Goal: Check status: Check status

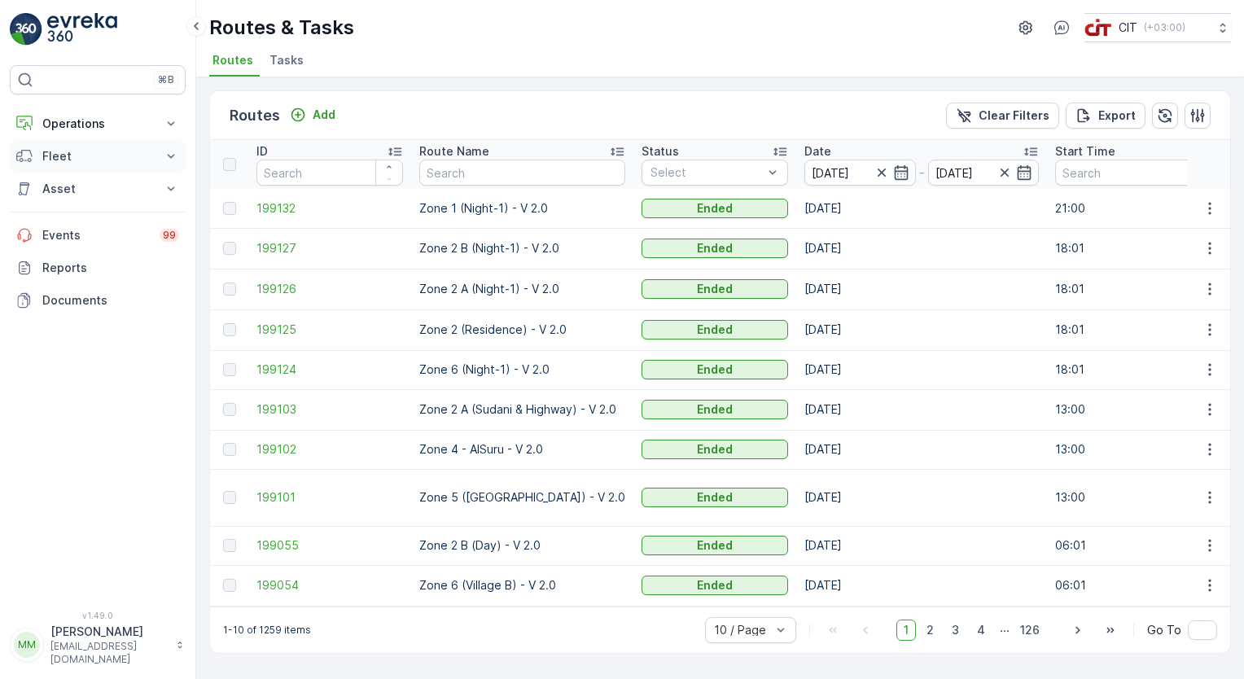
click at [58, 164] on button "Fleet" at bounding box center [98, 156] width 176 height 33
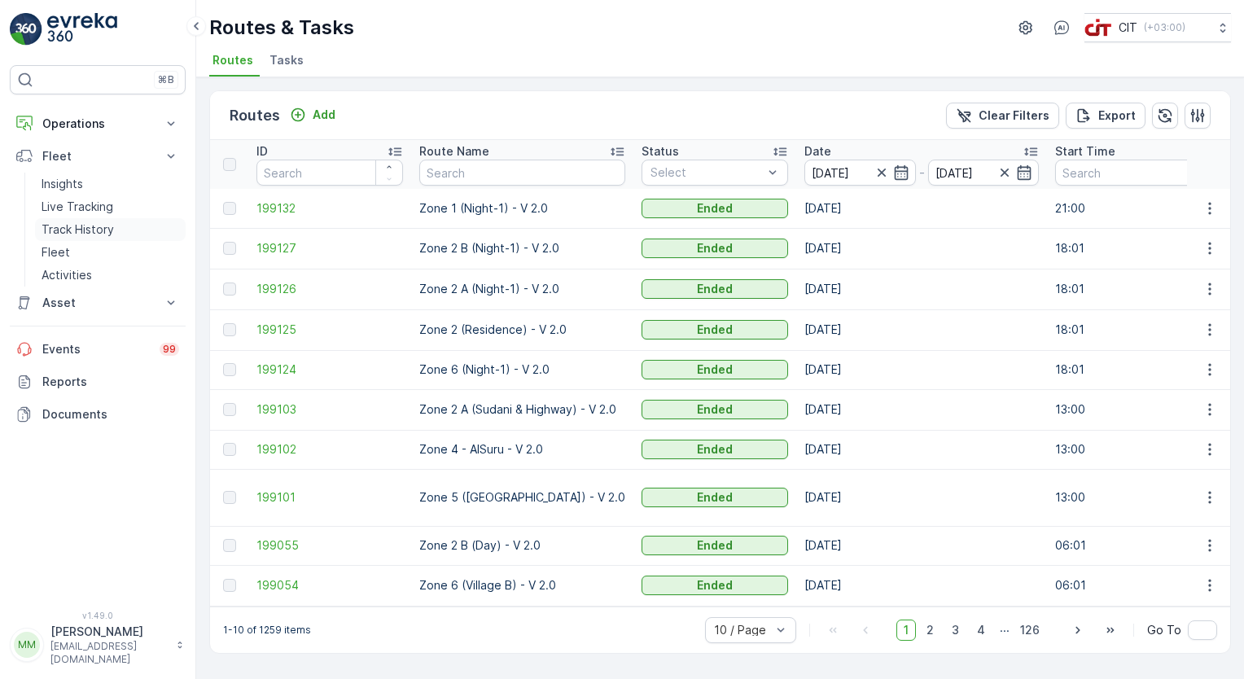
click at [72, 229] on p "Track History" at bounding box center [78, 229] width 72 height 16
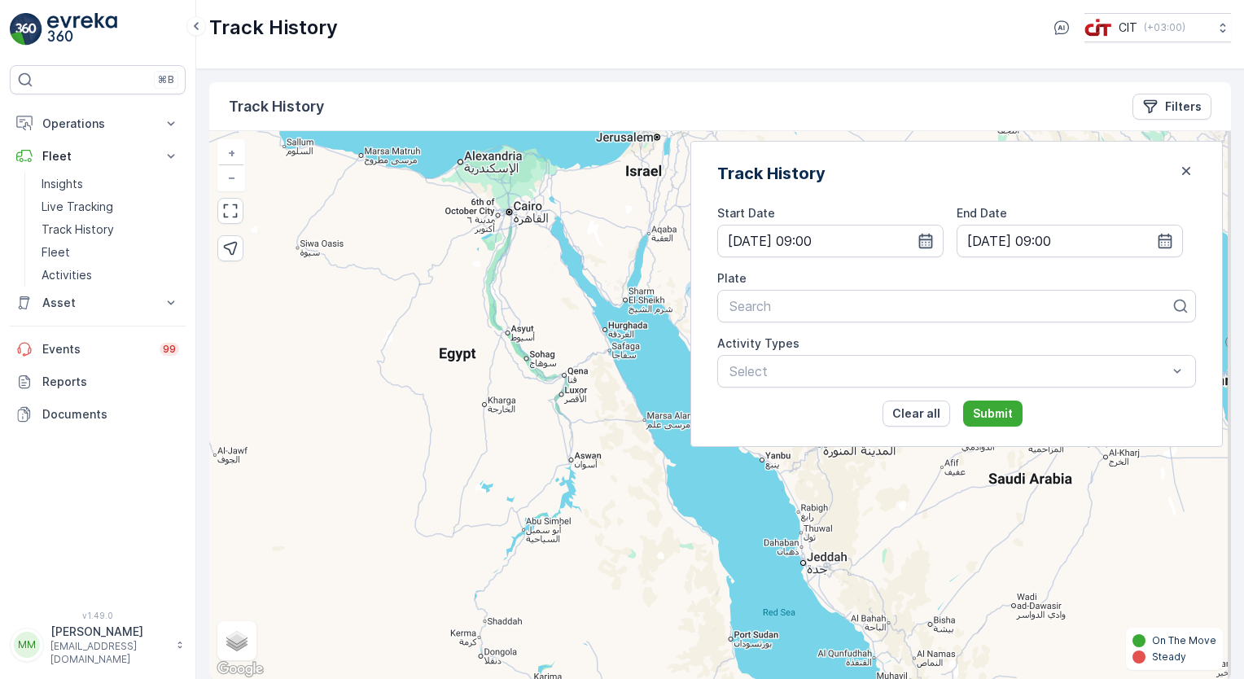
click at [933, 240] on icon "button" at bounding box center [925, 241] width 16 height 16
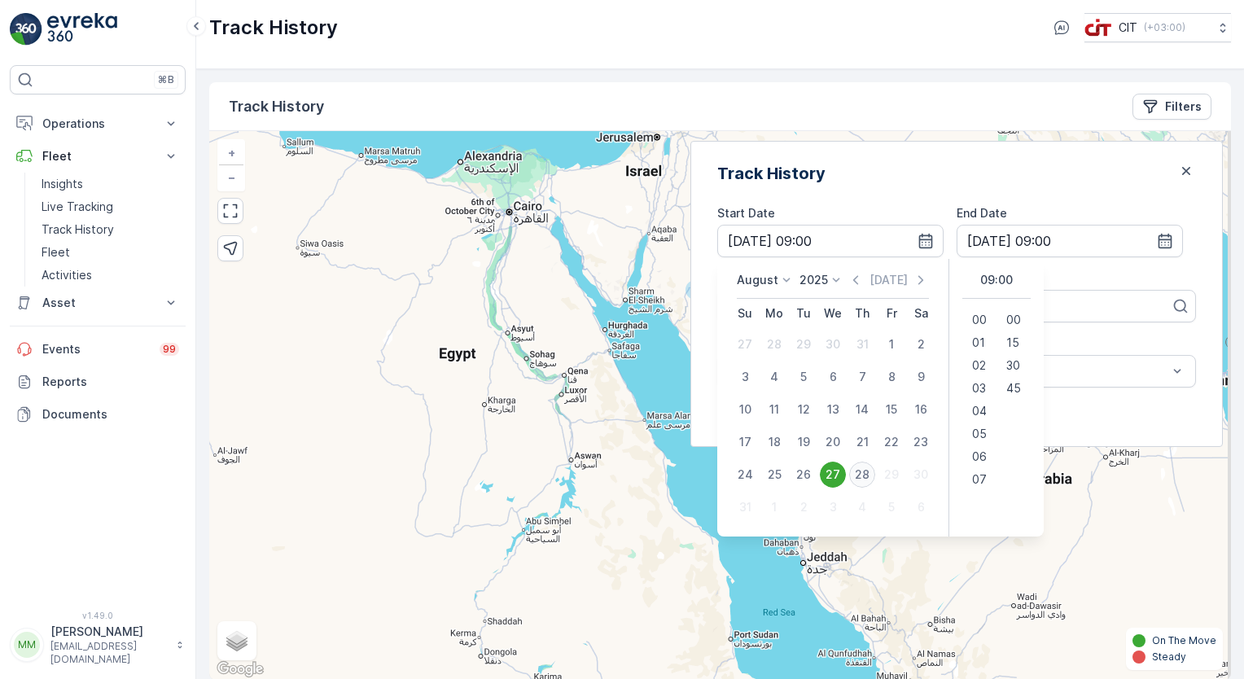
click at [875, 476] on div "28" at bounding box center [862, 474] width 26 height 26
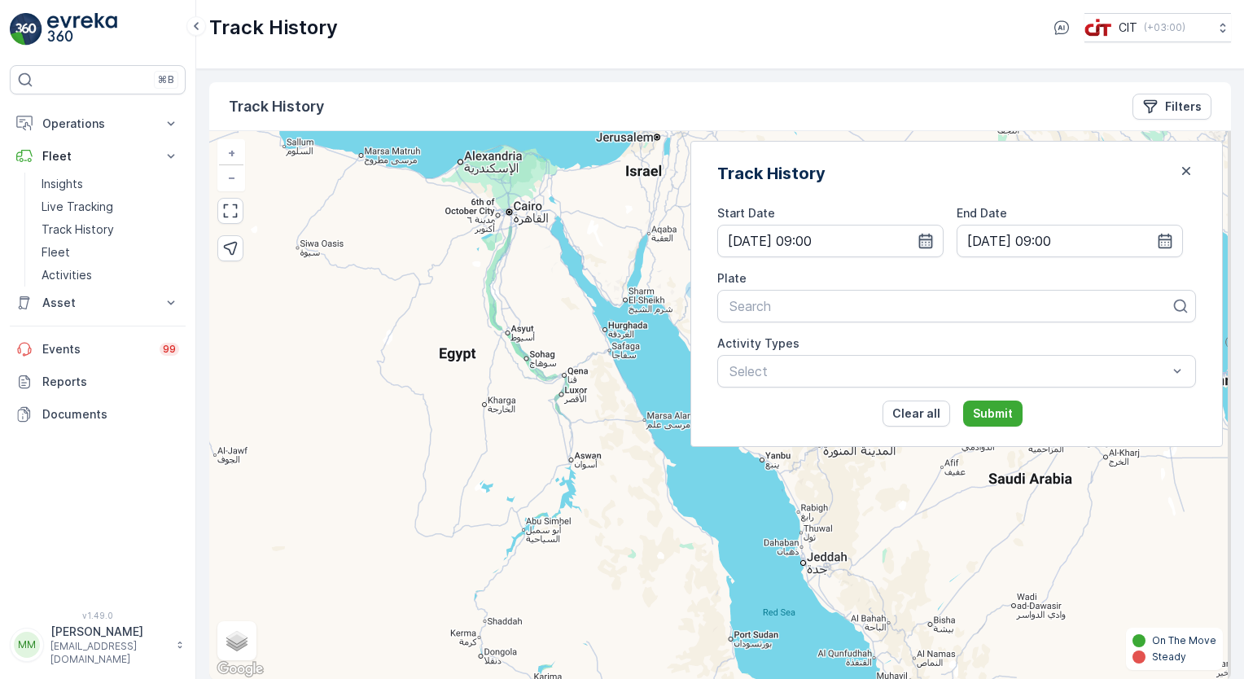
click at [933, 247] on icon "button" at bounding box center [926, 241] width 14 height 15
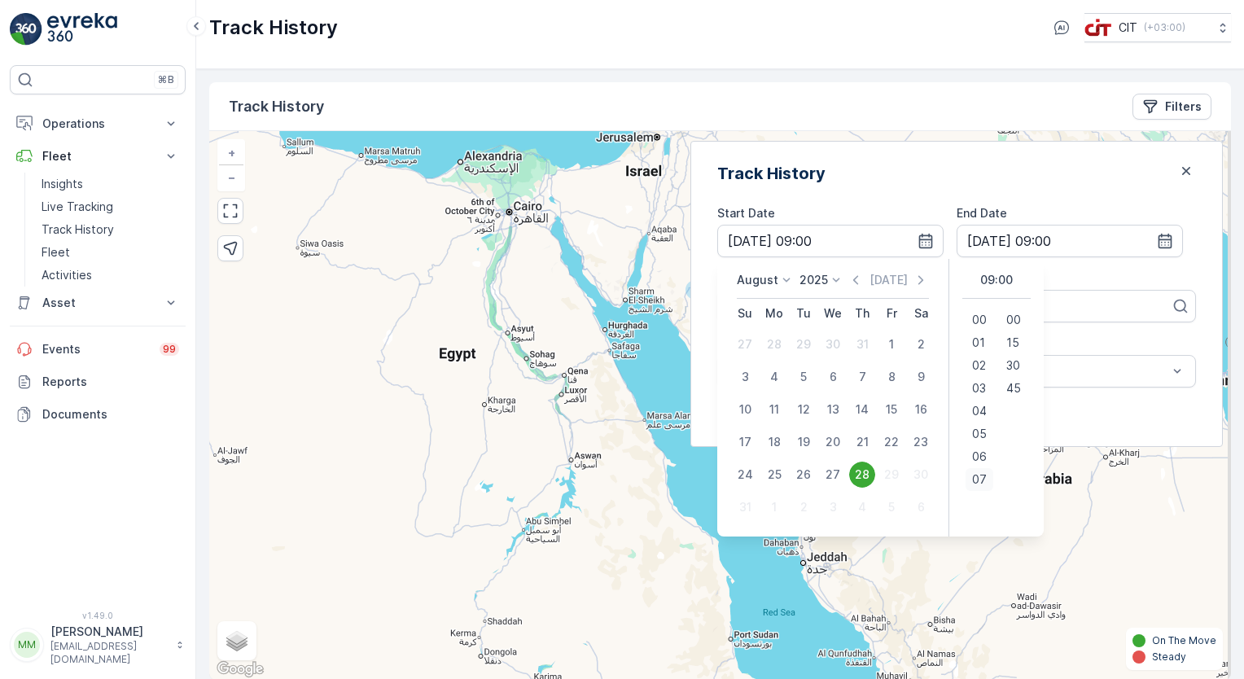
click at [986, 473] on span "07" at bounding box center [979, 479] width 15 height 16
type input "[DATE] 07:00"
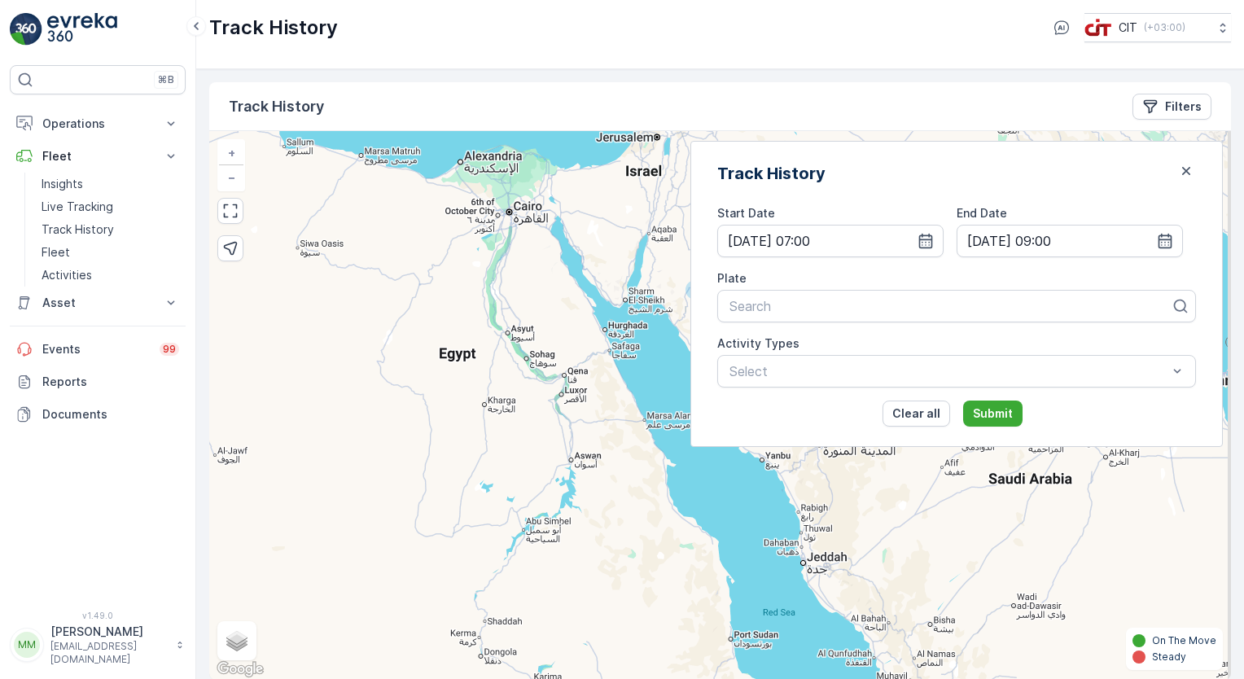
click at [1006, 164] on div "Track History" at bounding box center [956, 173] width 479 height 24
click at [870, 303] on div at bounding box center [950, 306] width 444 height 15
type input "3290"
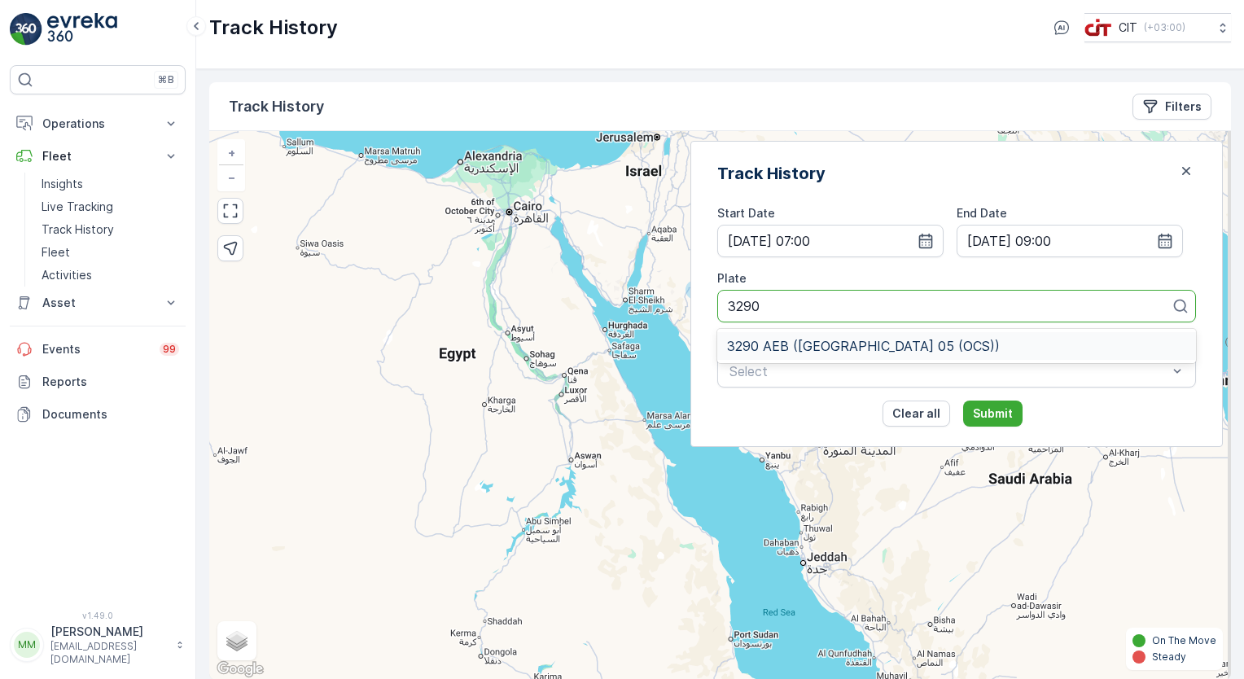
click at [872, 336] on div "3290 AEB ([GEOGRAPHIC_DATA] 05 (OCS))" at bounding box center [956, 346] width 479 height 28
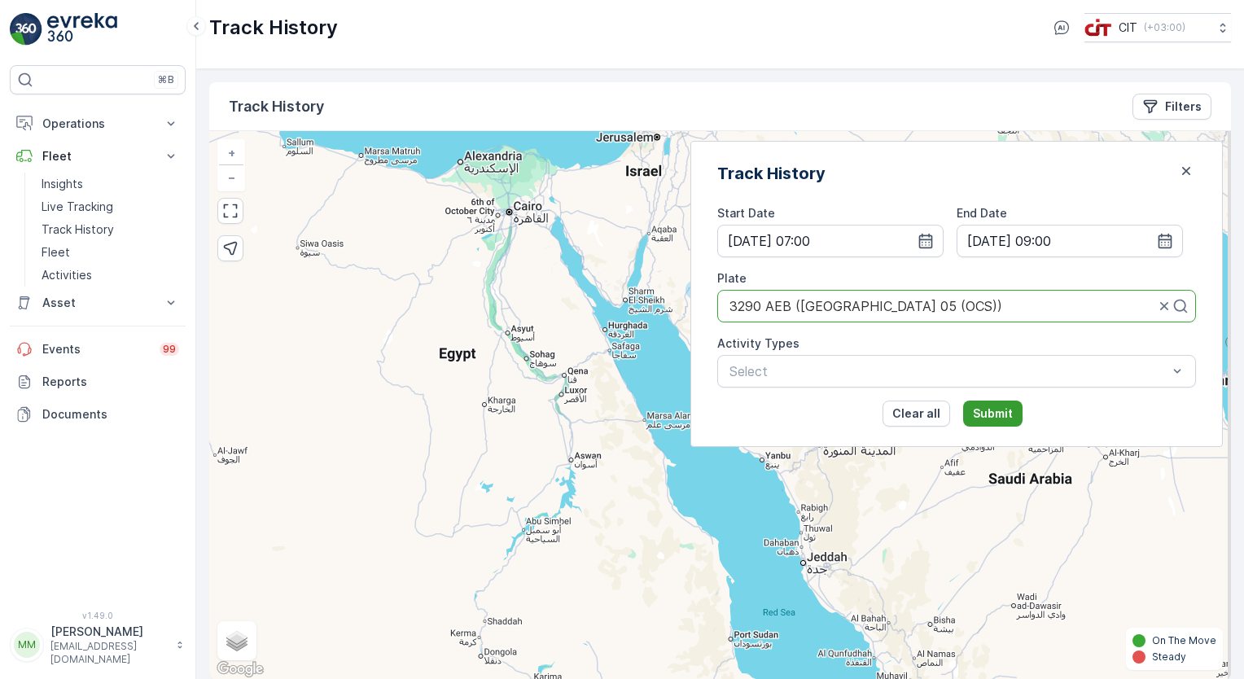
click at [1012, 420] on p "Submit" at bounding box center [993, 413] width 40 height 16
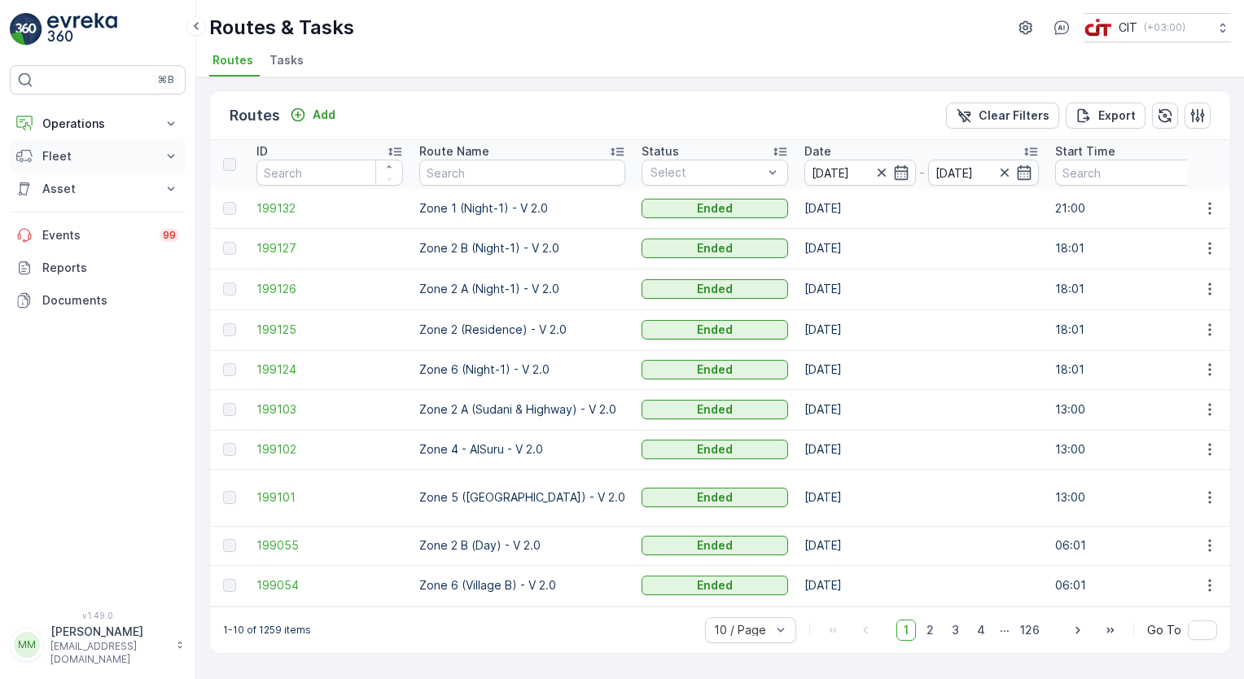
click at [78, 154] on p "Fleet" at bounding box center [97, 156] width 111 height 16
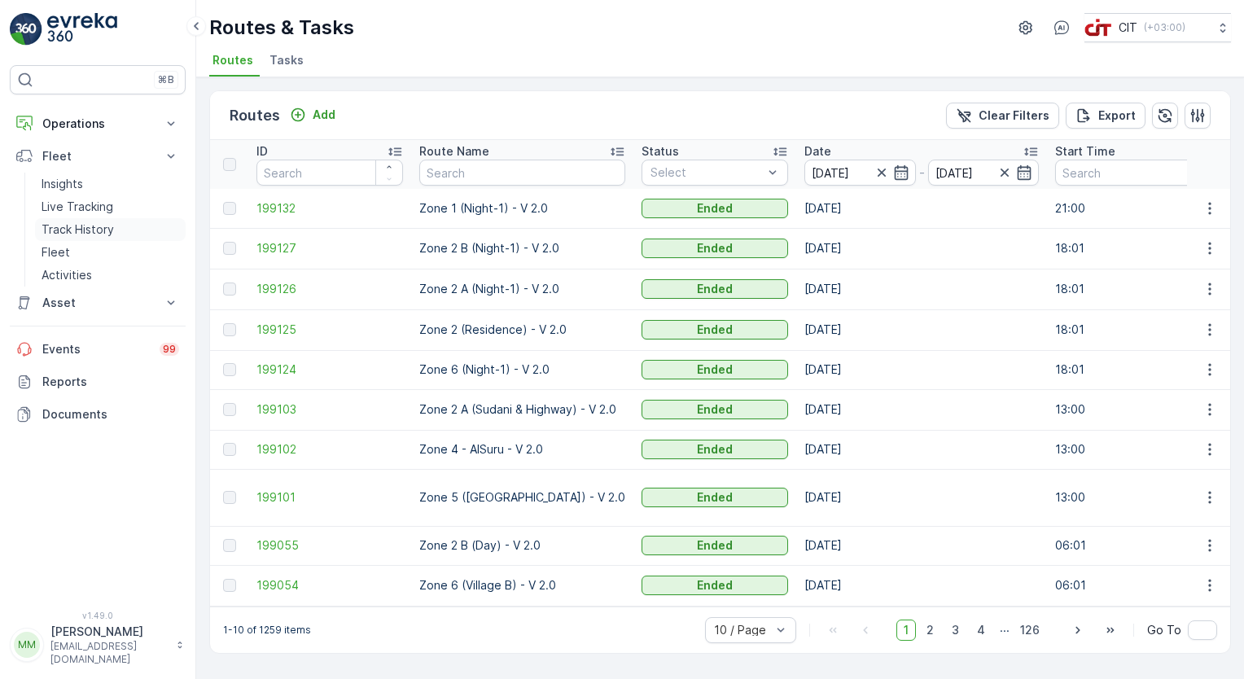
click at [85, 229] on p "Track History" at bounding box center [78, 229] width 72 height 16
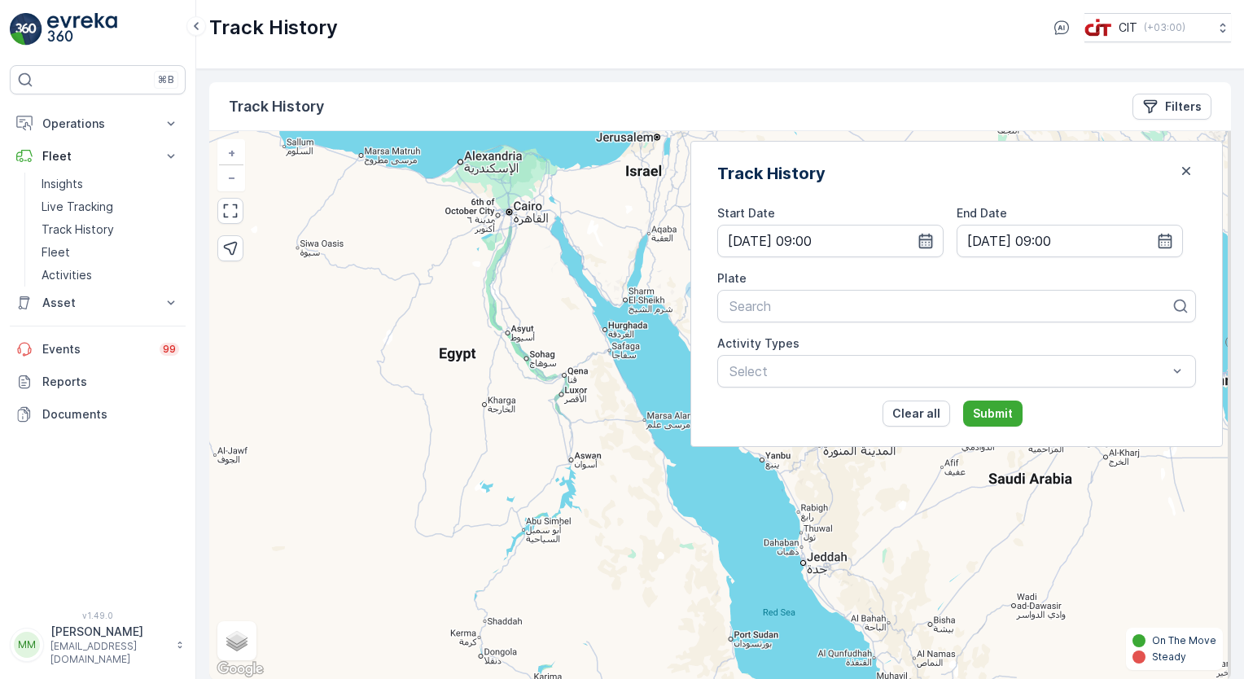
click at [933, 234] on icon "button" at bounding box center [926, 241] width 14 height 15
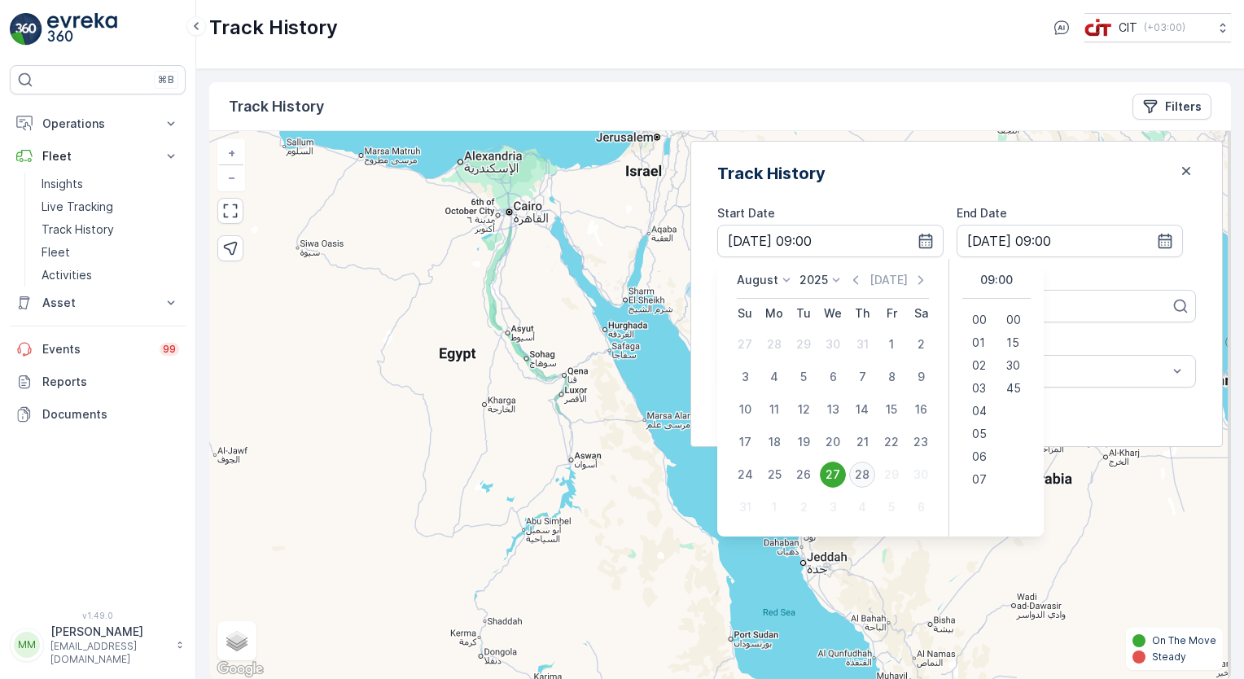
click at [875, 466] on div "28" at bounding box center [862, 474] width 26 height 26
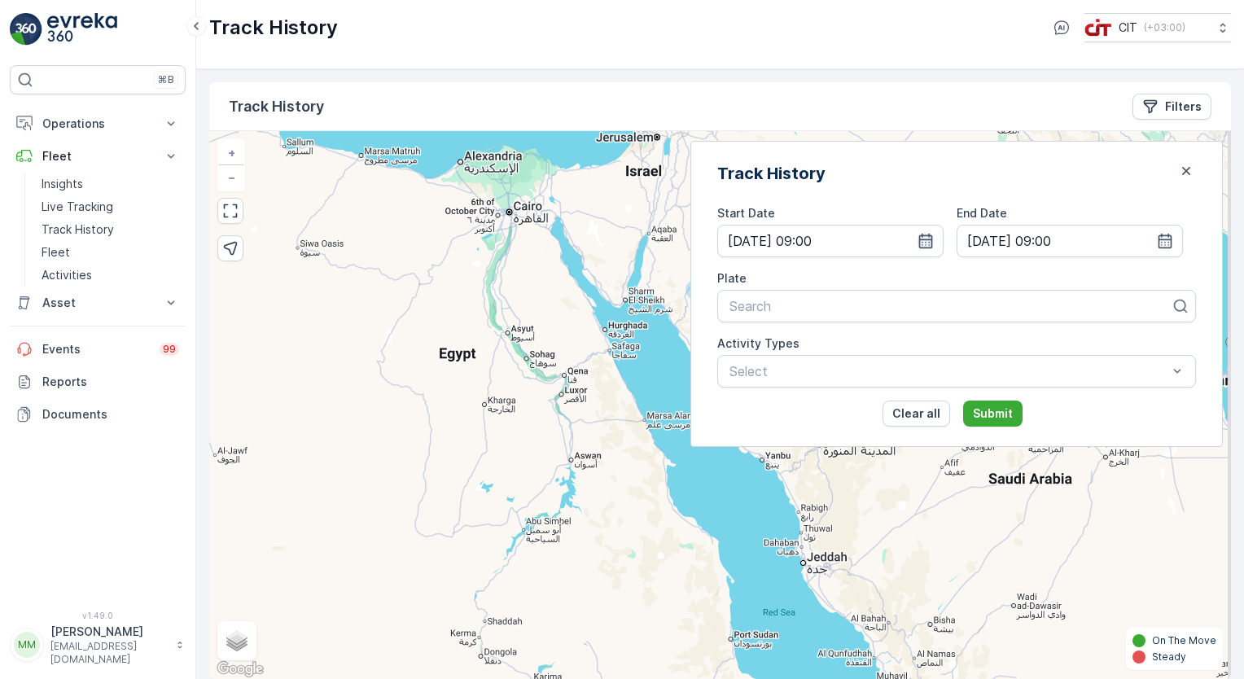
click at [933, 245] on icon "button" at bounding box center [925, 241] width 16 height 16
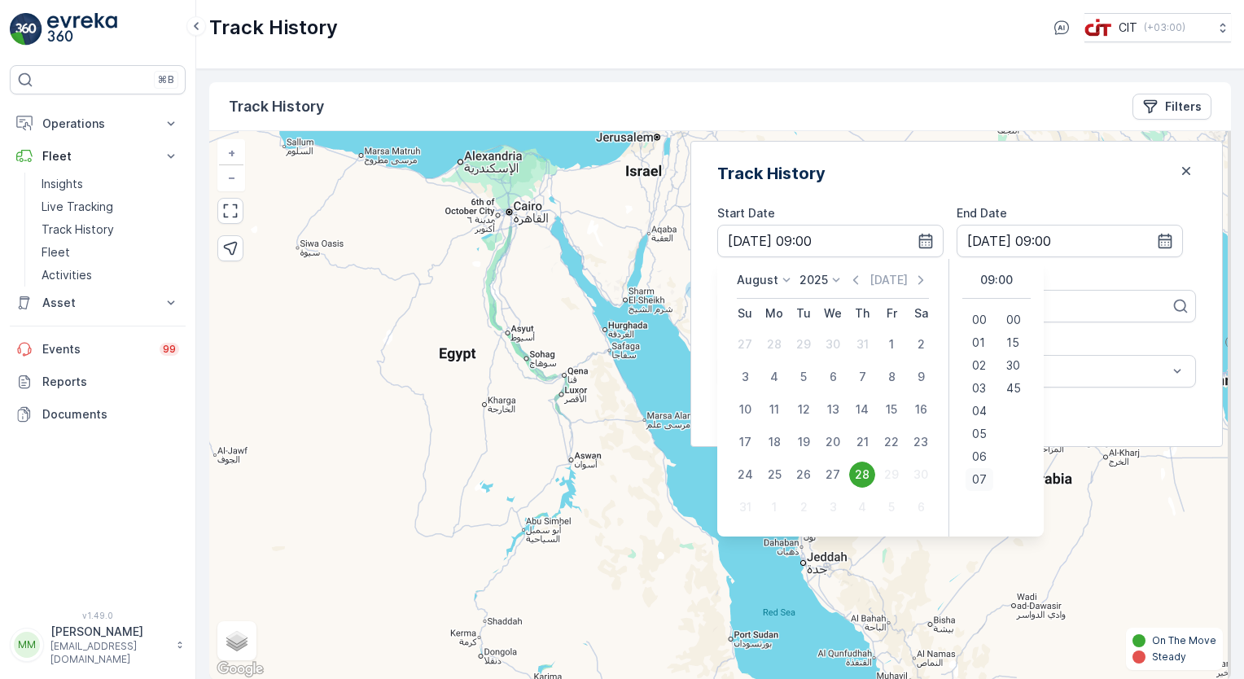
click at [986, 471] on span "07" at bounding box center [979, 479] width 15 height 16
type input "[DATE] 07:00"
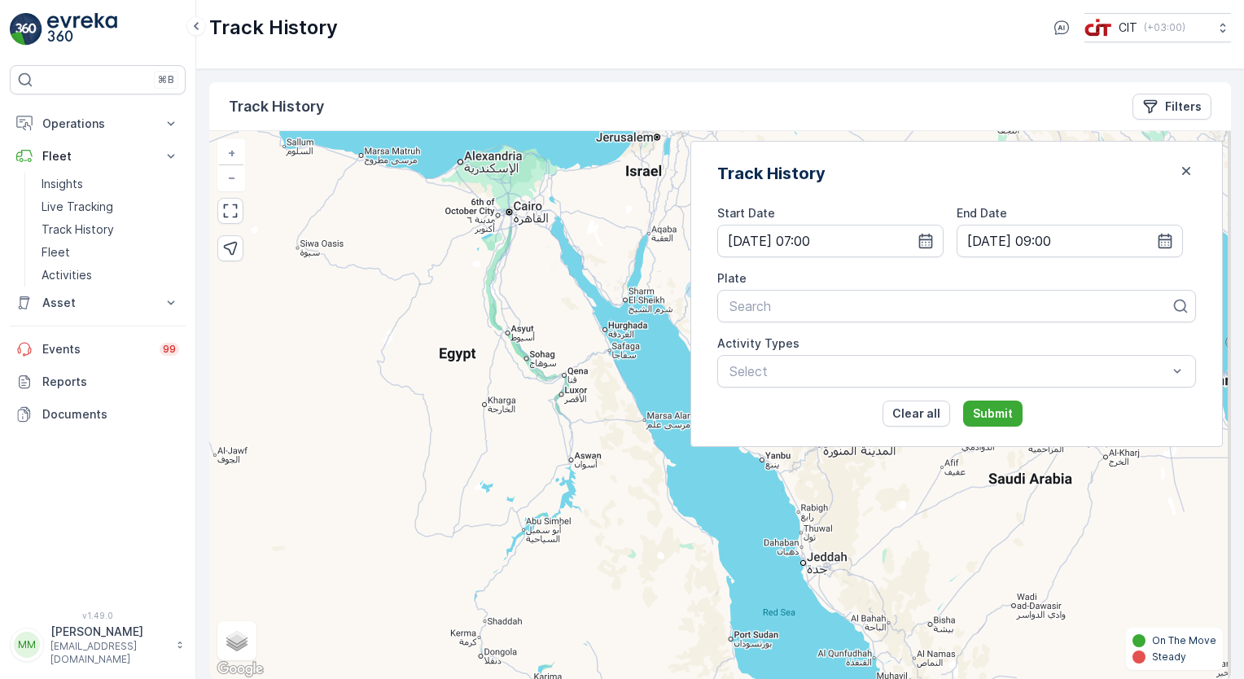
click at [806, 98] on div "Track History Filters" at bounding box center [719, 106] width 1021 height 49
click at [881, 305] on div at bounding box center [950, 306] width 444 height 15
type input "3290"
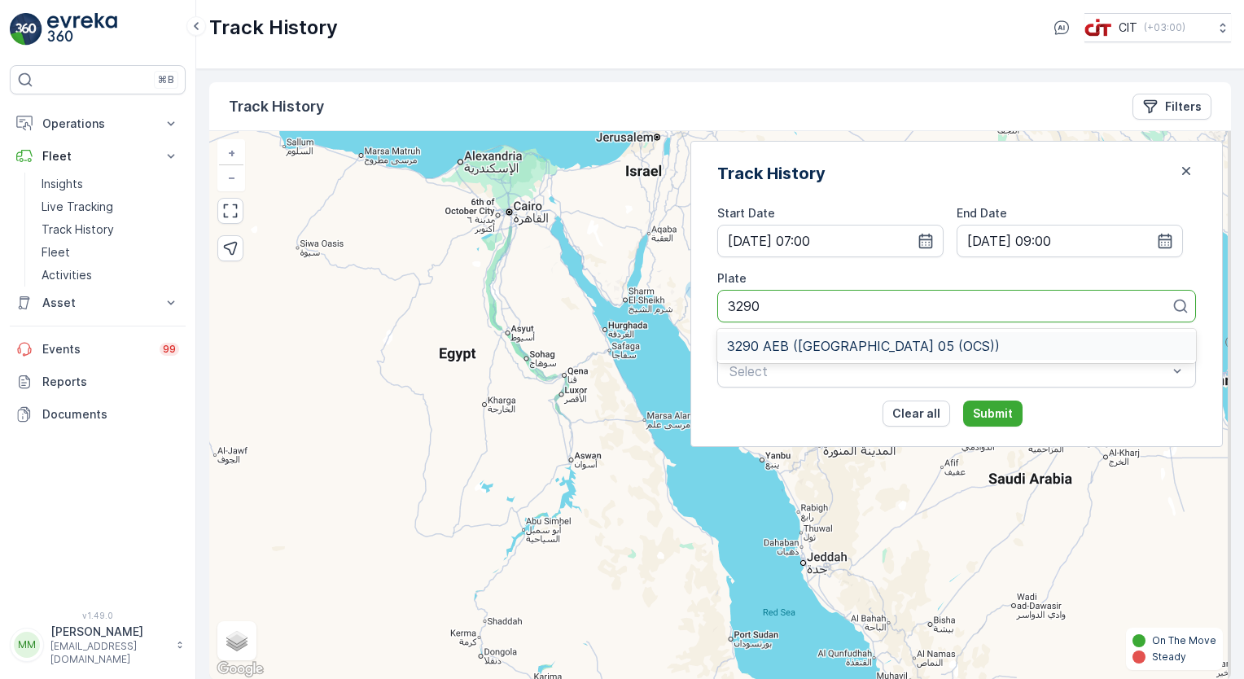
click at [882, 342] on span "3290 AEB ([GEOGRAPHIC_DATA] 05 (OCS))" at bounding box center [863, 346] width 273 height 15
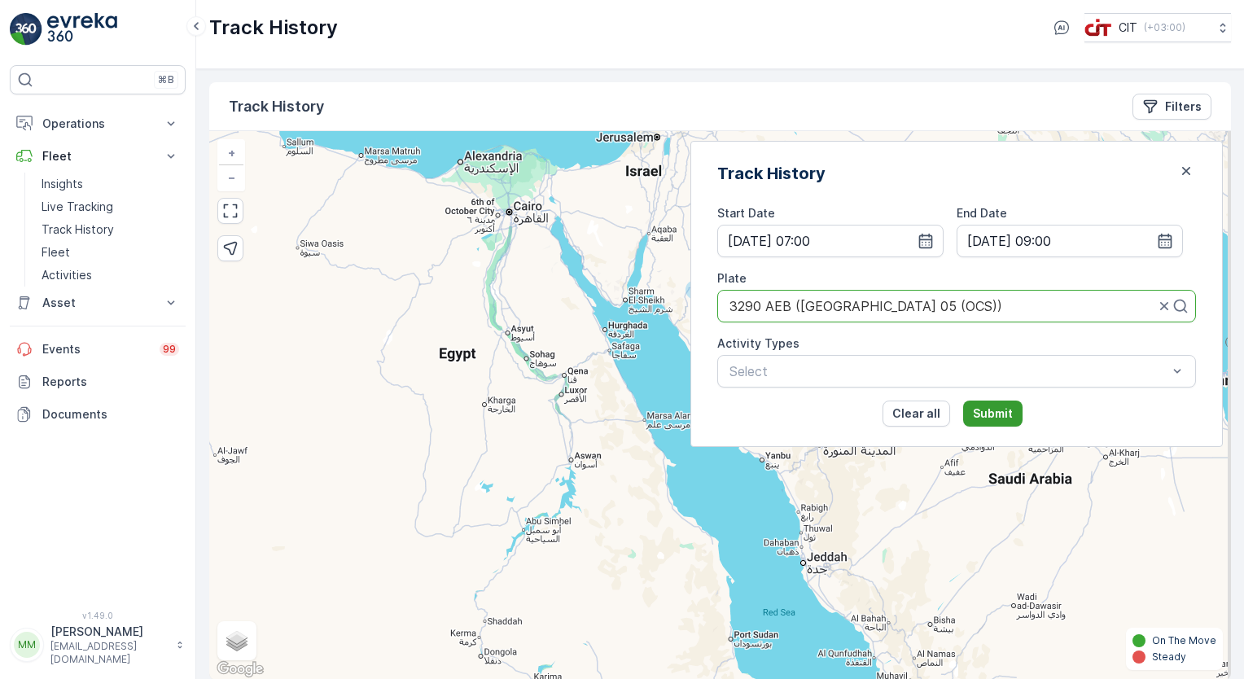
click at [1008, 413] on p "Submit" at bounding box center [993, 413] width 40 height 16
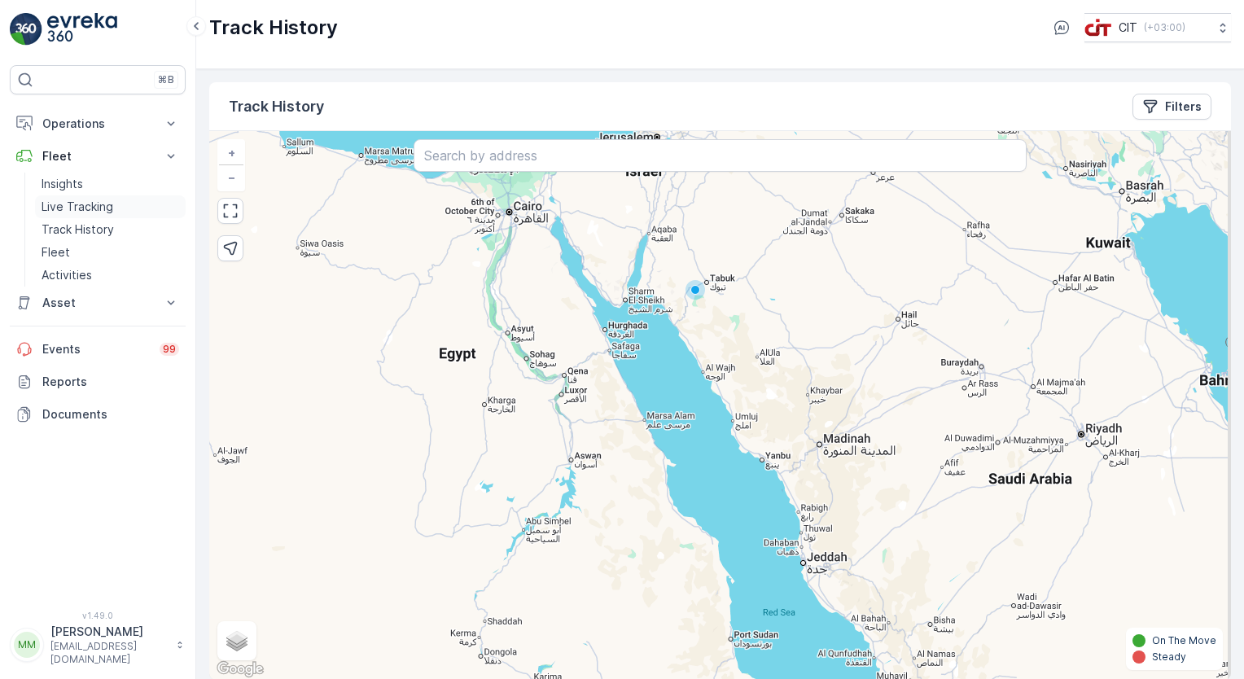
click at [81, 208] on p "Live Tracking" at bounding box center [78, 207] width 72 height 16
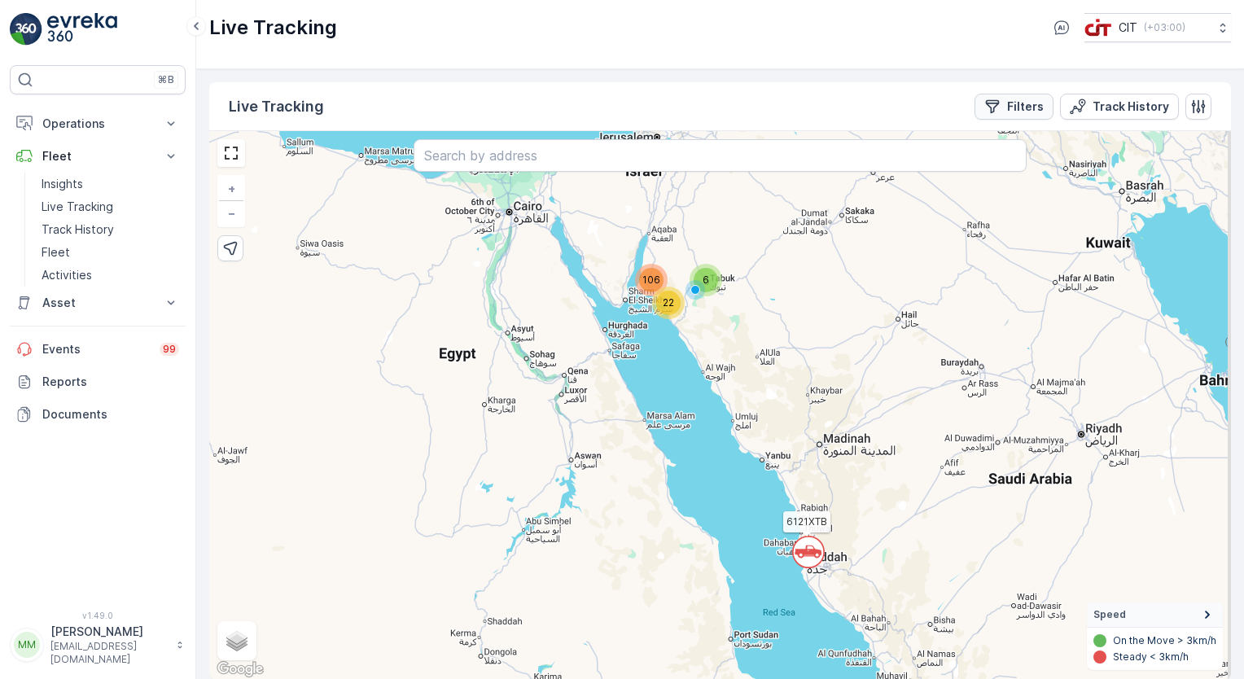
click at [1027, 96] on button "Filters" at bounding box center [1013, 107] width 79 height 26
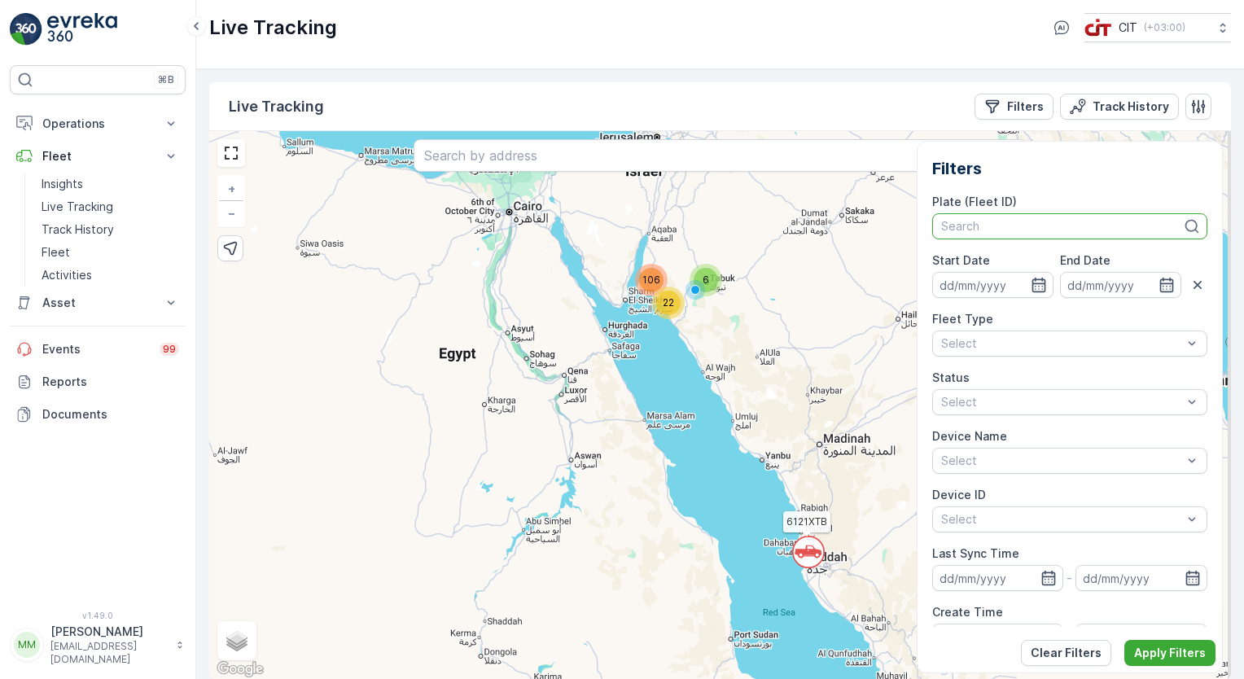
click at [999, 229] on div at bounding box center [1061, 226] width 245 height 13
type input "3290"
click at [1001, 262] on span "3290 AEB ([GEOGRAPHIC_DATA] 05 (OCS))" at bounding box center [1059, 262] width 234 height 13
click at [1169, 649] on p "Apply Filters" at bounding box center [1170, 653] width 72 height 16
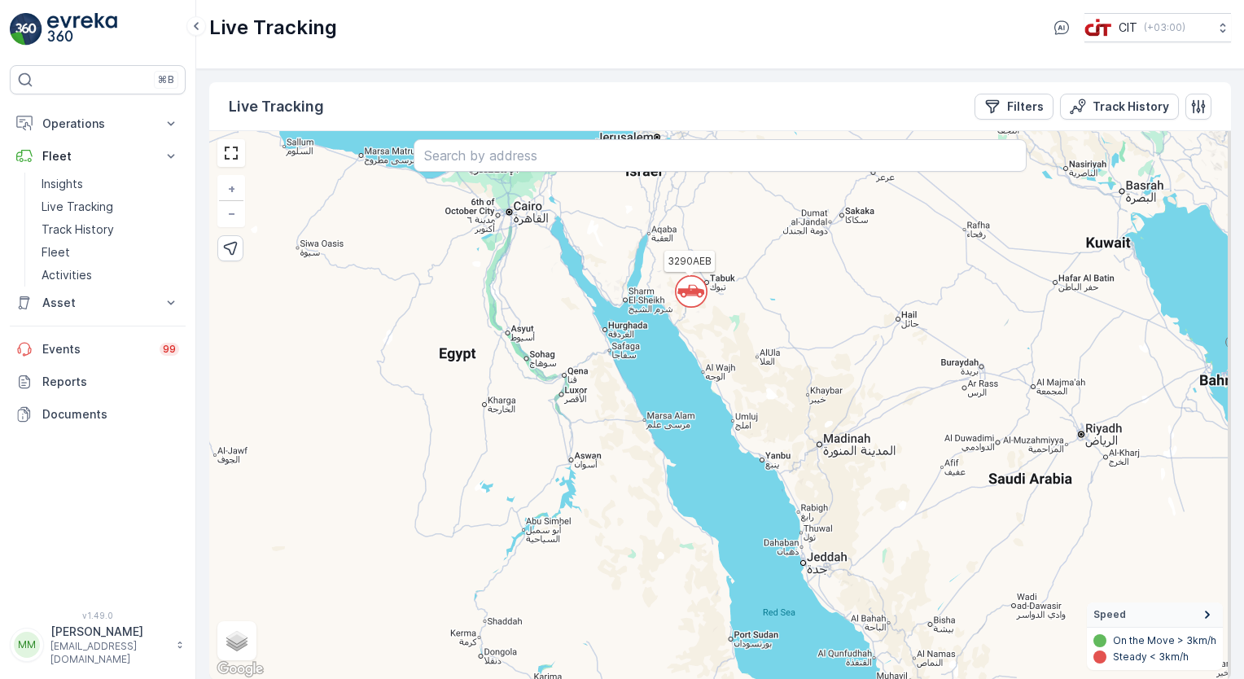
click at [692, 307] on div "` 3290AEB + − Satellite Roadmap Terrain Hybrid Leaflet Keyboard shortcuts Map D…" at bounding box center [719, 405] width 1021 height 549
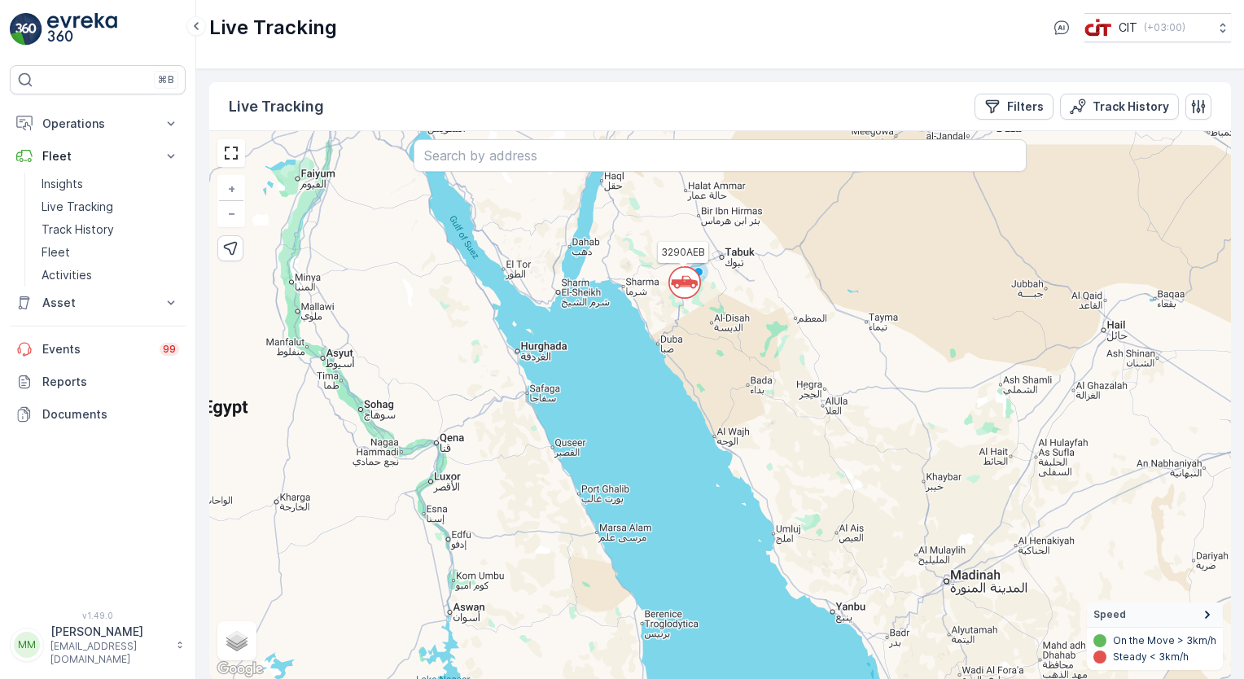
click at [680, 295] on circle at bounding box center [684, 282] width 31 height 31
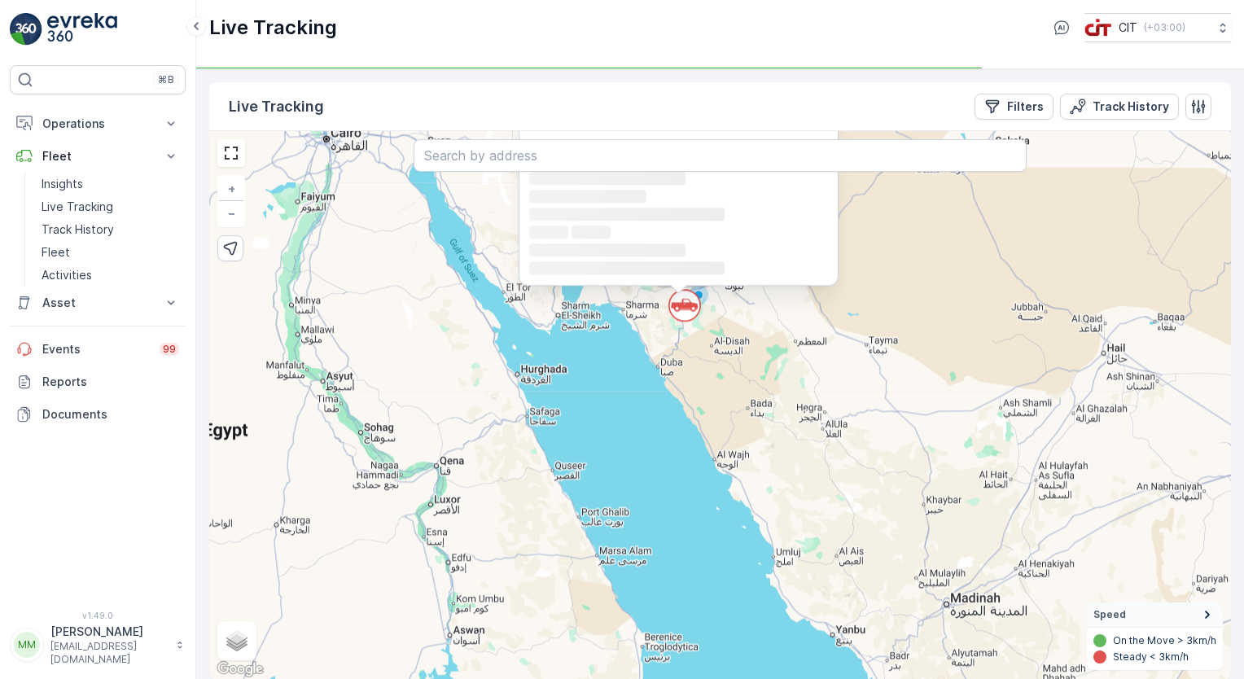
click at [209, 154] on div "` 3290AEB Loading... Loading... Loading... Loading... Loading... Loading... Loa…" at bounding box center [209, 154] width 0 height 0
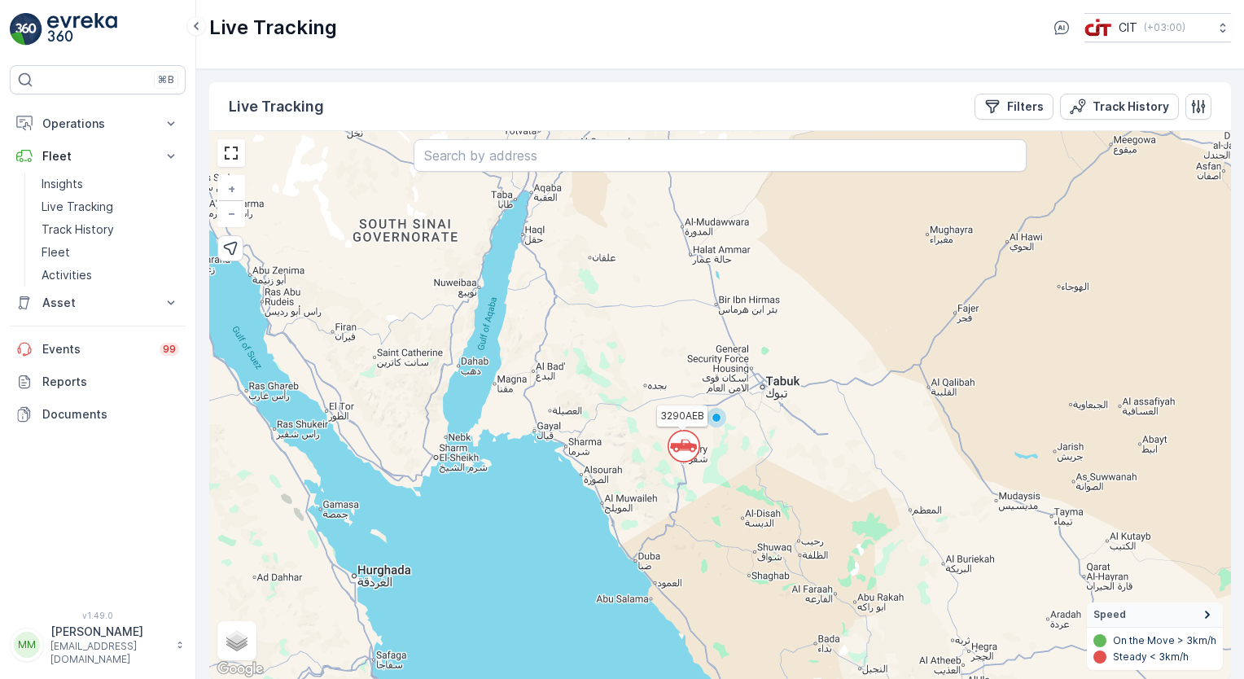
click at [684, 454] on circle at bounding box center [683, 446] width 31 height 31
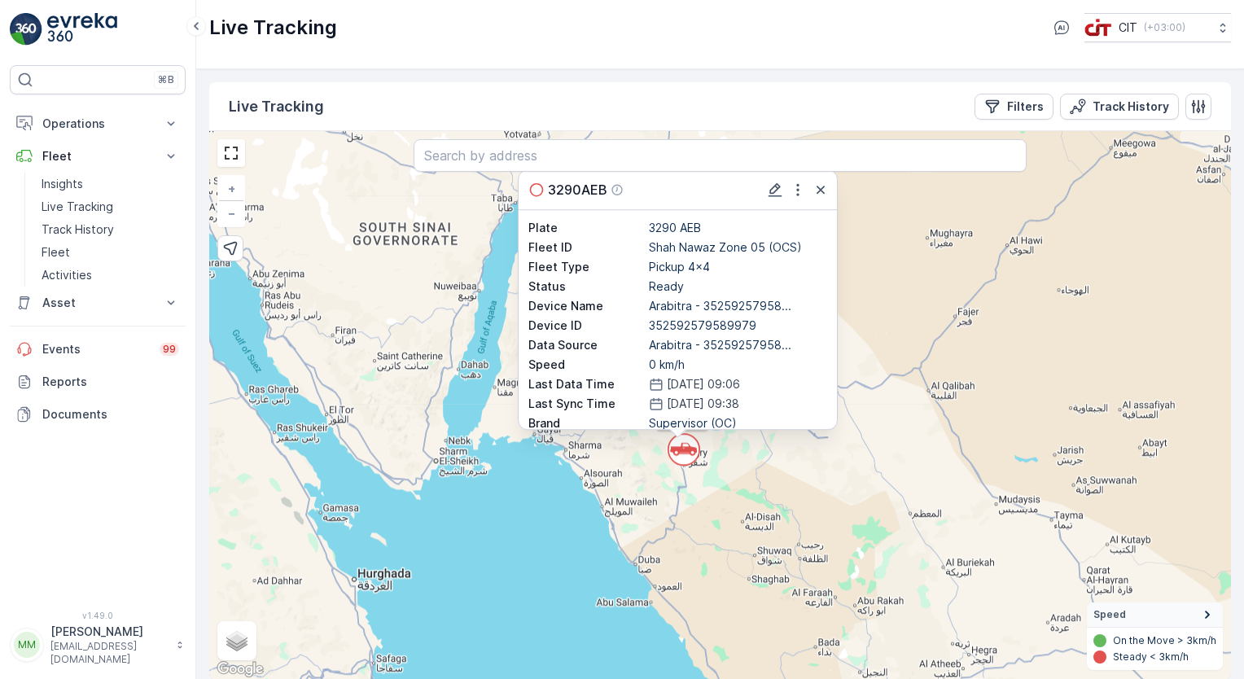
click at [684, 454] on circle at bounding box center [683, 449] width 31 height 31
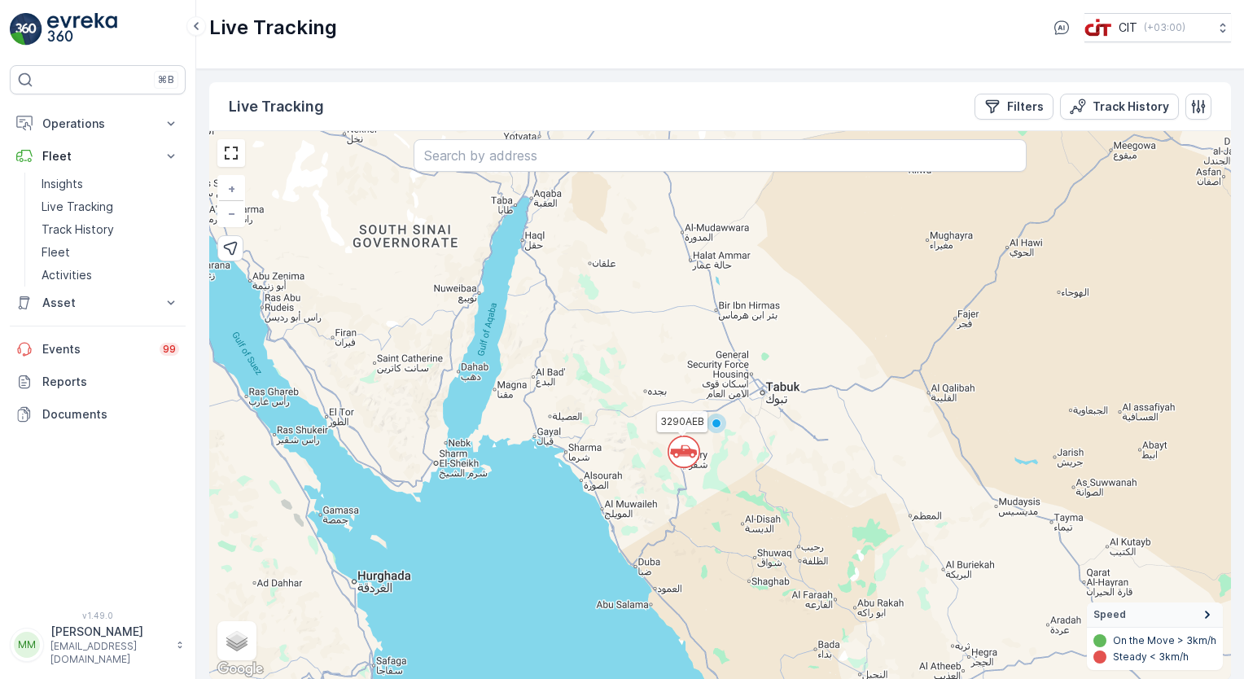
click at [684, 454] on icon at bounding box center [683, 451] width 27 height 13
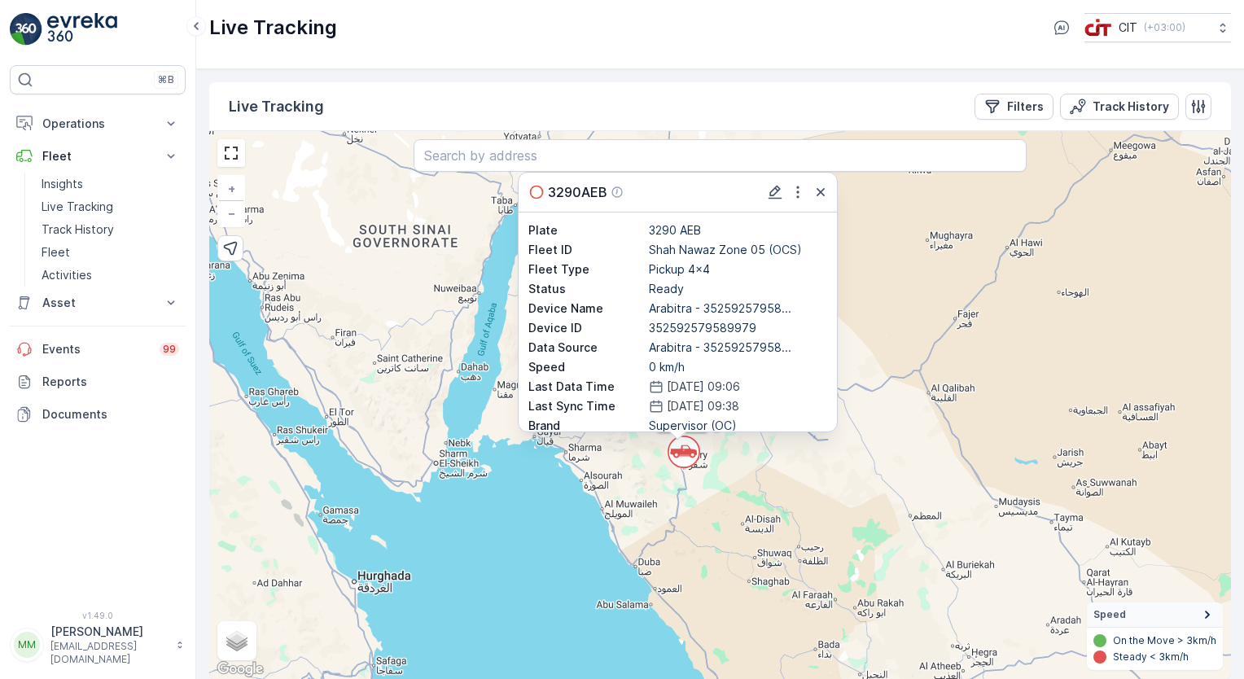
click at [684, 454] on icon at bounding box center [683, 451] width 27 height 13
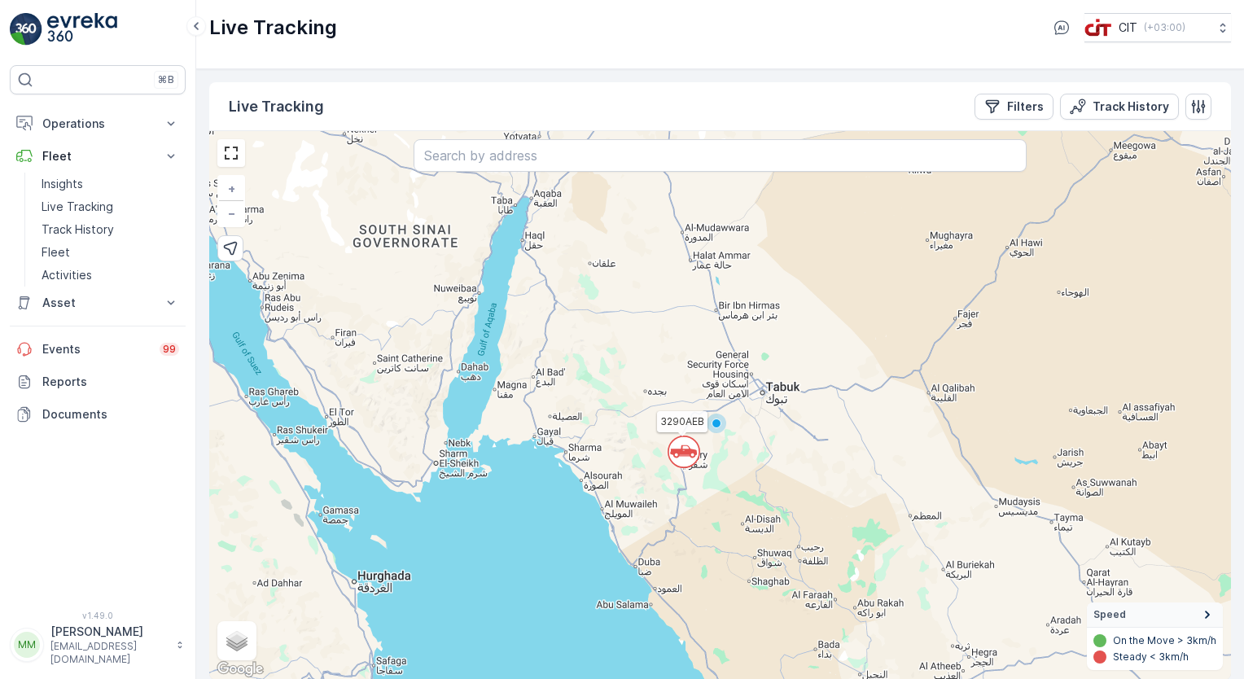
click at [705, 467] on div "` 3290AEB + − Satellite Roadmap Terrain Hybrid Leaflet Keyboard shortcuts Map D…" at bounding box center [719, 405] width 1021 height 549
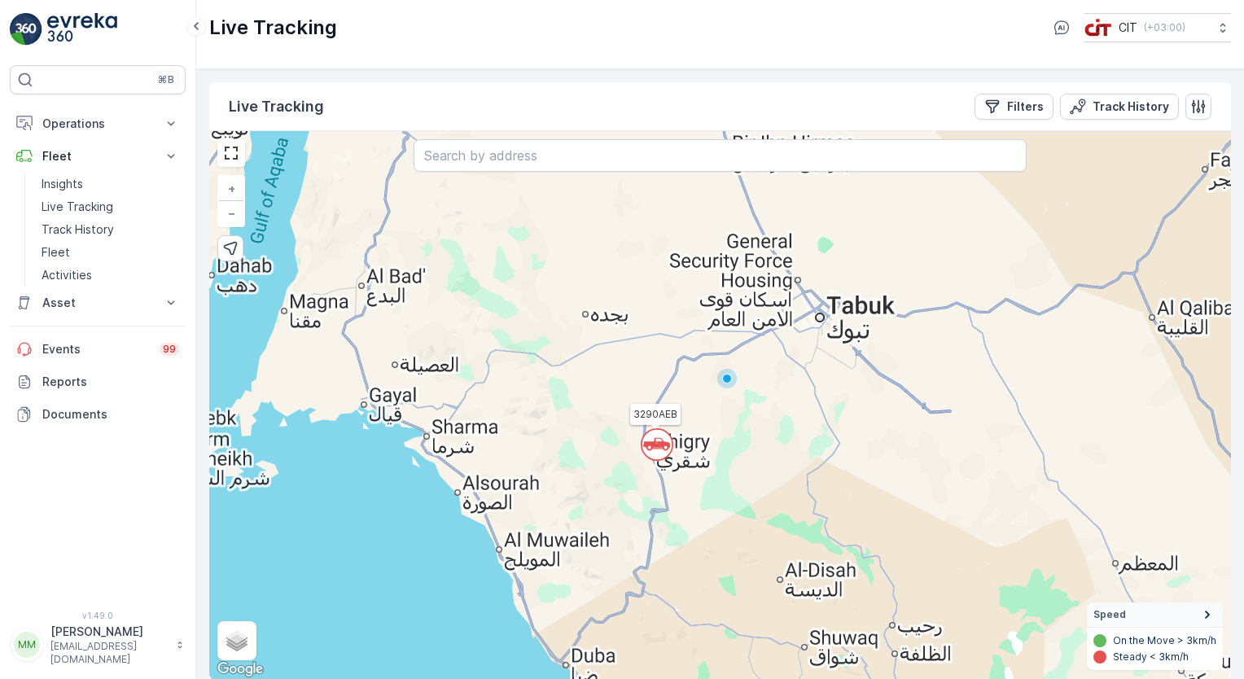
click at [705, 467] on div "` 3290AEB + − Satellite Roadmap Terrain Hybrid Leaflet Keyboard shortcuts Map D…" at bounding box center [719, 405] width 1021 height 549
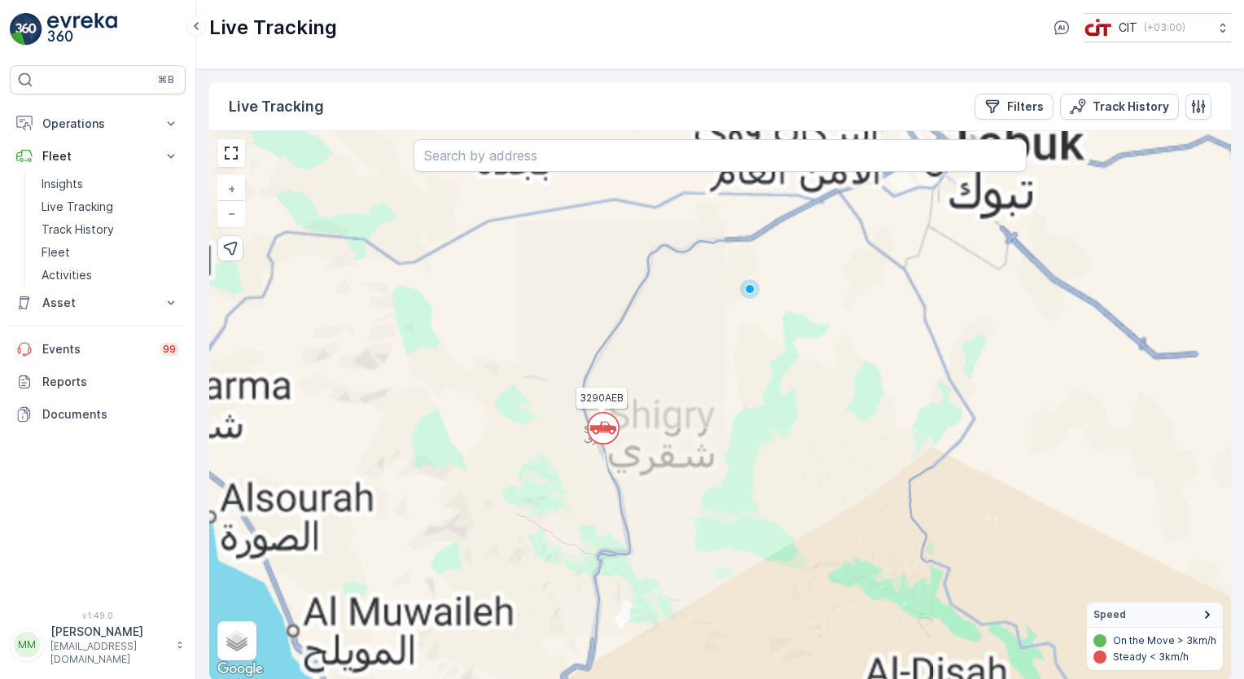
click at [705, 467] on div "` 3290AEB + − Satellite Roadmap Terrain Hybrid Leaflet Keyboard shortcuts Map D…" at bounding box center [719, 405] width 1021 height 549
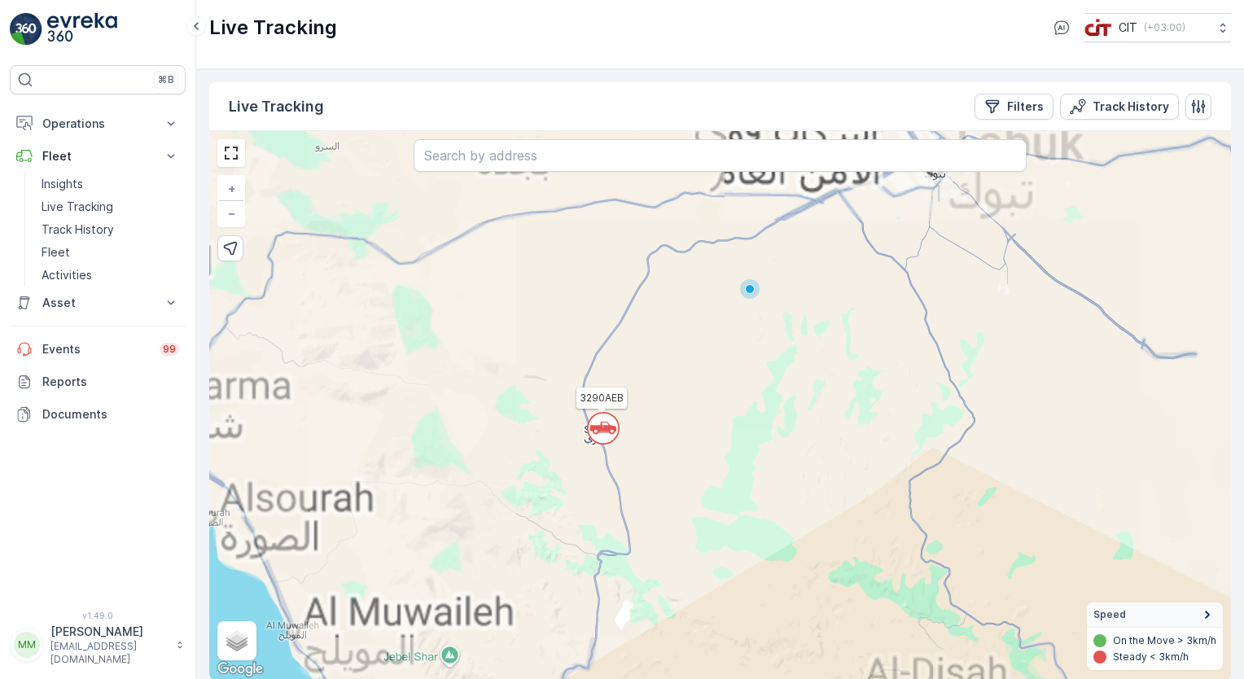
click at [705, 467] on div "` 3290AEB + − Satellite Roadmap Terrain Hybrid Leaflet Keyboard shortcuts Map D…" at bounding box center [719, 405] width 1021 height 549
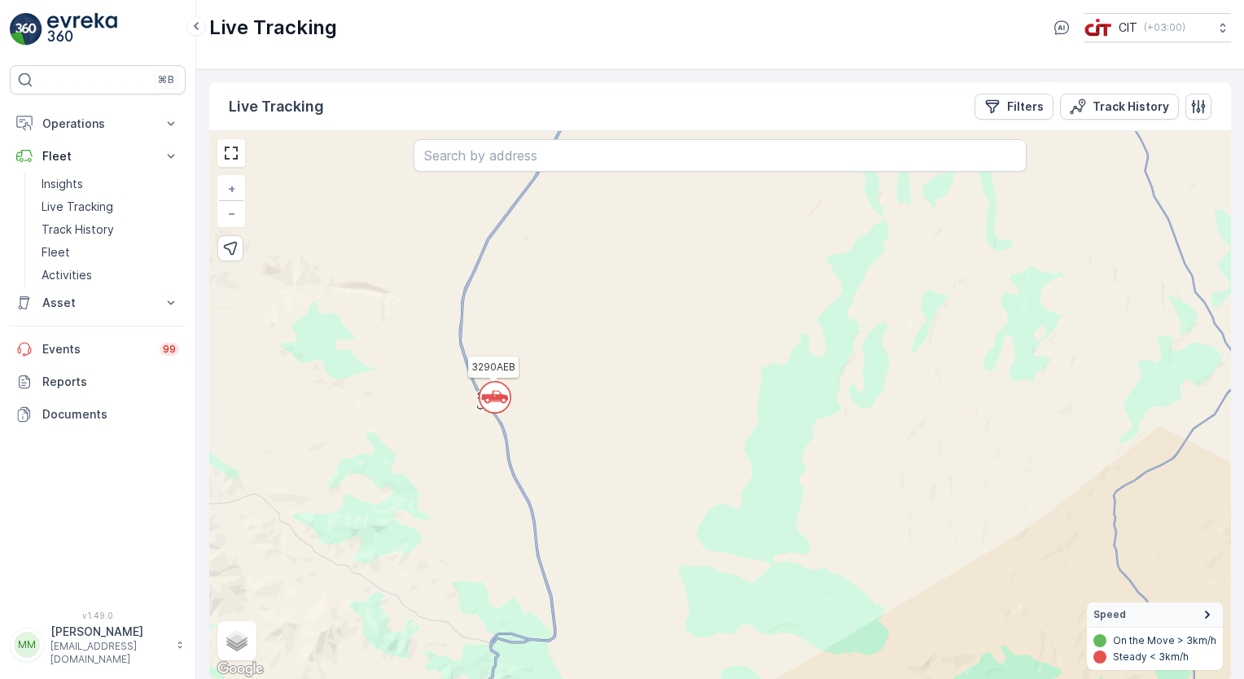
click at [527, 454] on div "` 3290AEB + − Satellite Roadmap Terrain Hybrid Leaflet Keyboard shortcuts Map D…" at bounding box center [719, 405] width 1021 height 549
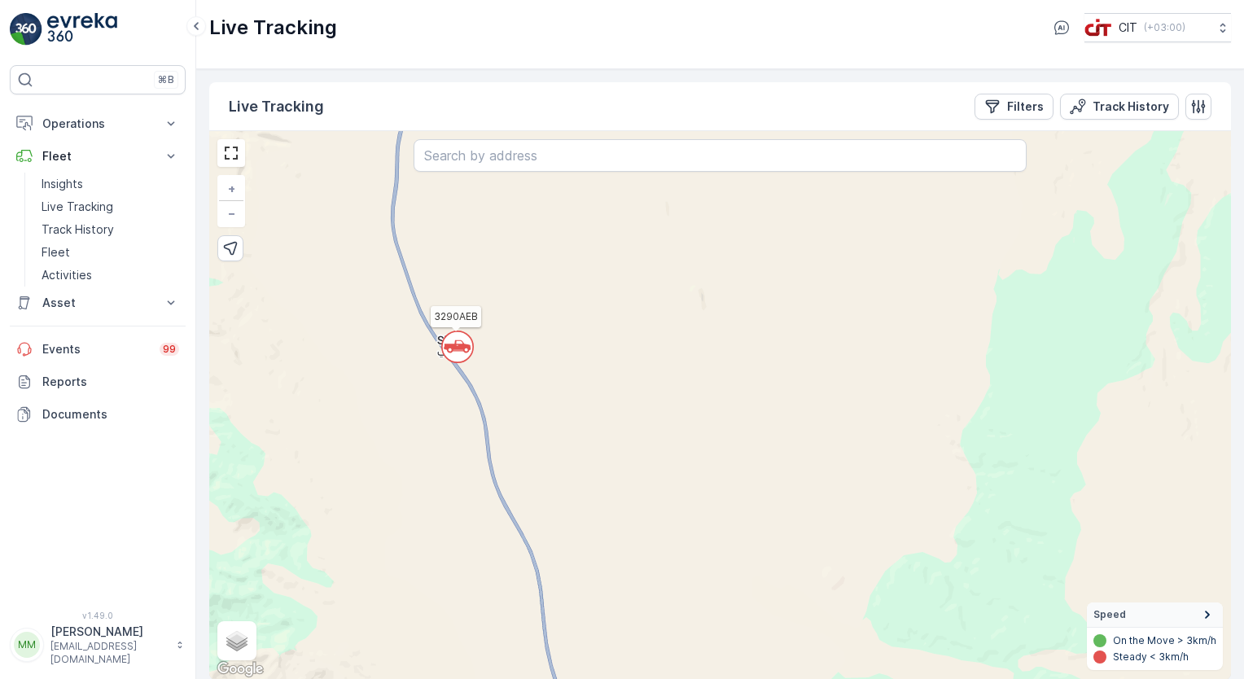
click at [527, 454] on div "` 3290AEB + − Satellite Roadmap Terrain Hybrid Leaflet Keyboard shortcuts Map D…" at bounding box center [719, 405] width 1021 height 549
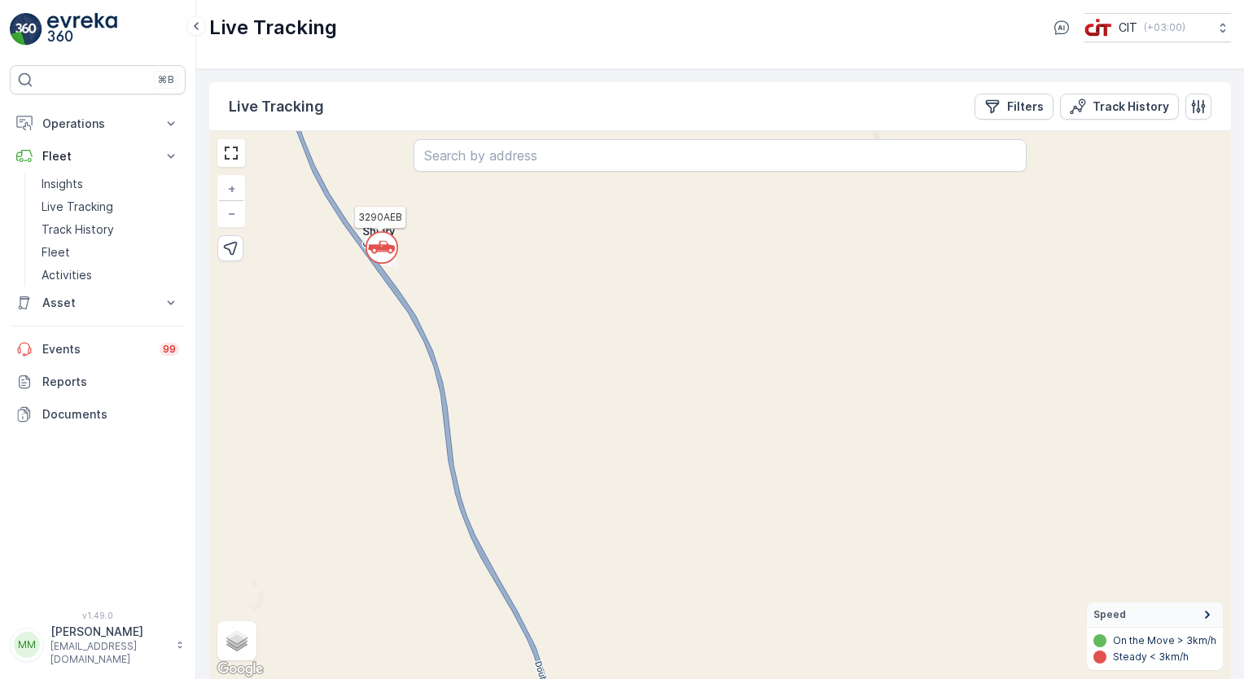
click at [527, 454] on div "` 3290AEB + − Satellite Roadmap Terrain Hybrid Leaflet Keyboard shortcuts Map D…" at bounding box center [719, 405] width 1021 height 549
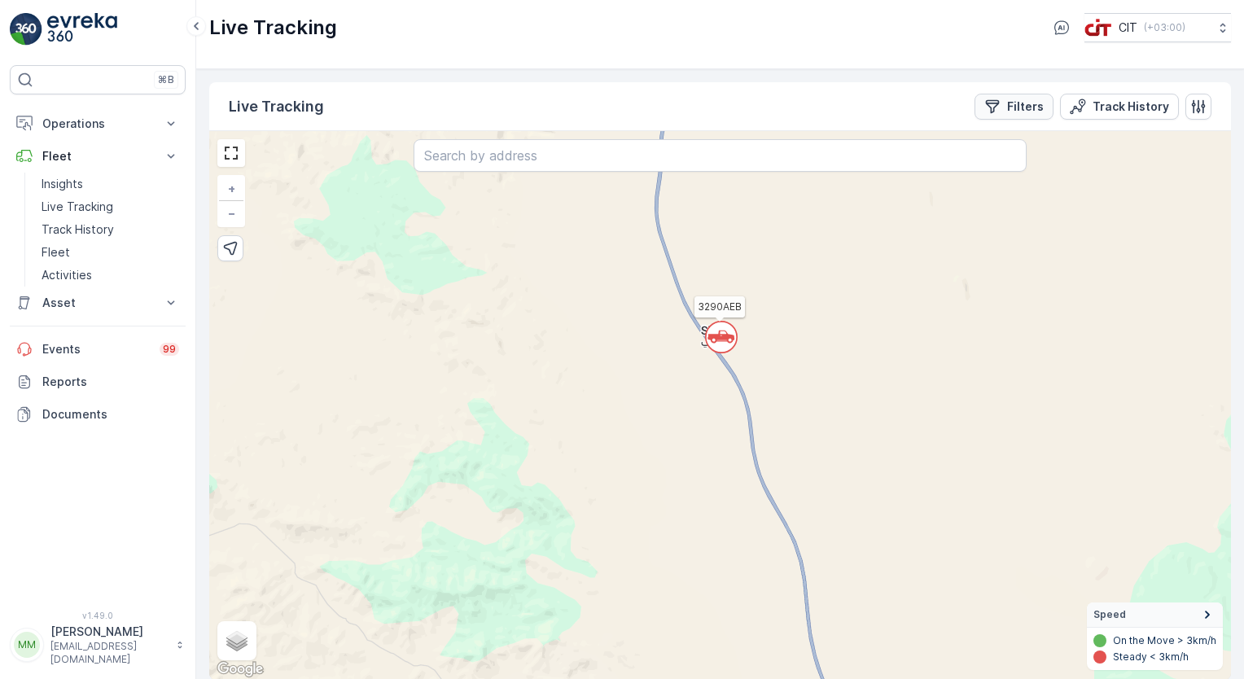
click at [1010, 107] on p "Filters" at bounding box center [1025, 106] width 37 height 16
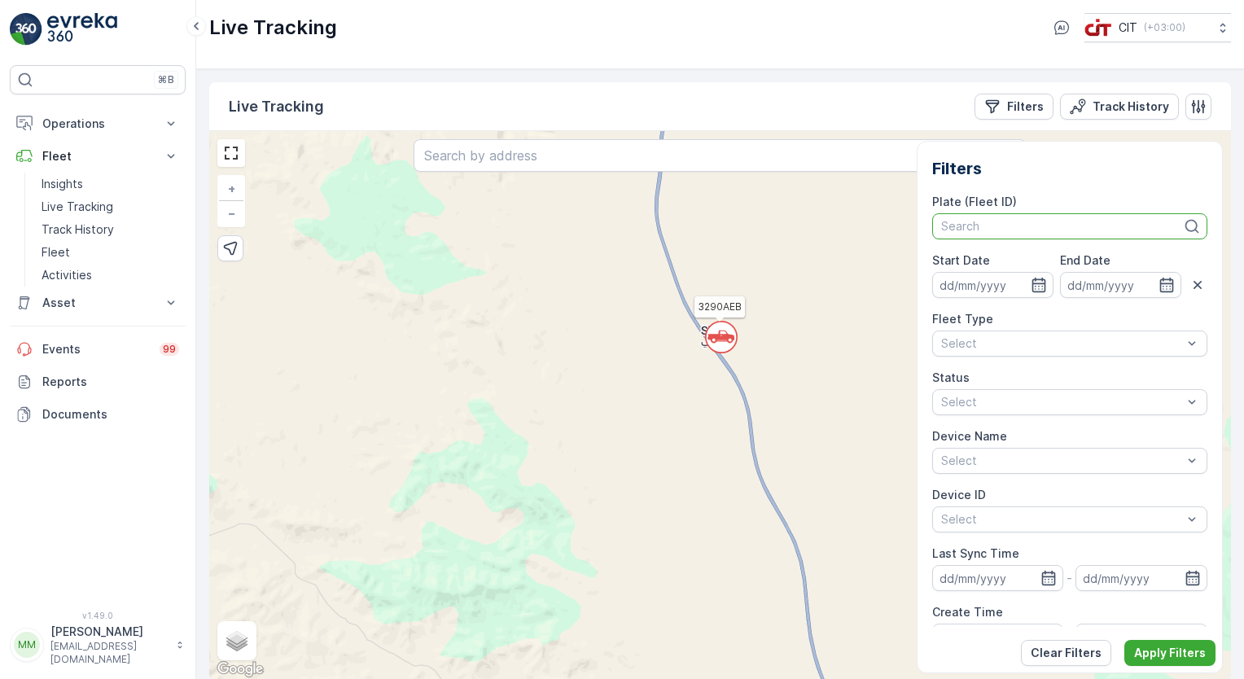
click at [1115, 227] on div at bounding box center [1061, 226] width 245 height 13
type input "9"
type input "3298"
click at [1086, 258] on span "3298 AEB ([PERSON_NAME] - SPOC Zone 05 (OCS))" at bounding box center [1070, 269] width 256 height 26
click at [1175, 652] on p "Apply Filters" at bounding box center [1170, 653] width 72 height 16
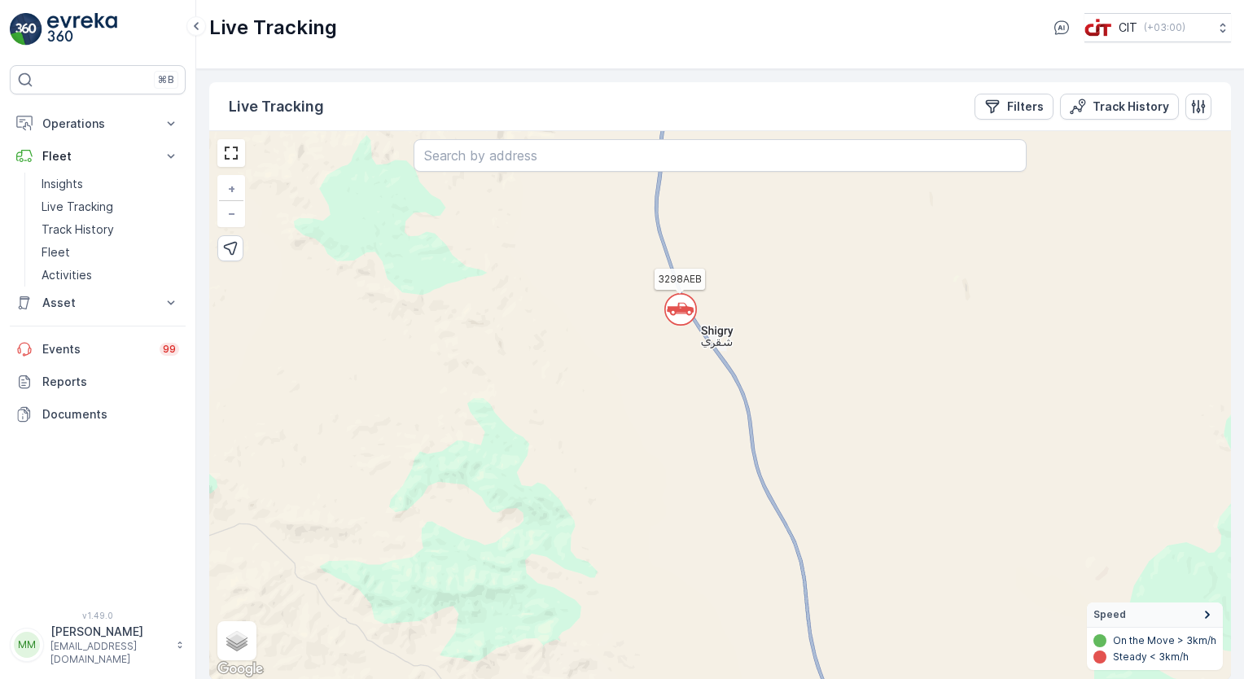
click at [684, 310] on icon at bounding box center [680, 309] width 27 height 13
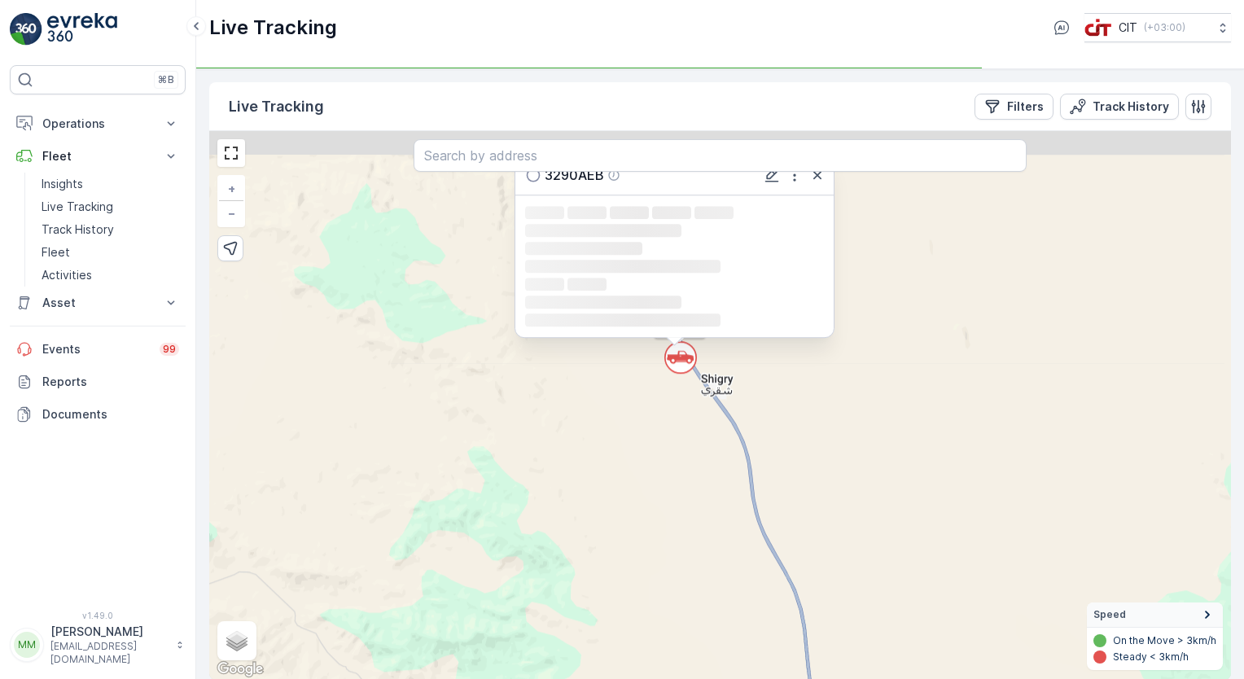
click at [684, 310] on div "Loading... Loading... Loading... Loading... Loading... Loading... Loading..." at bounding box center [674, 266] width 299 height 122
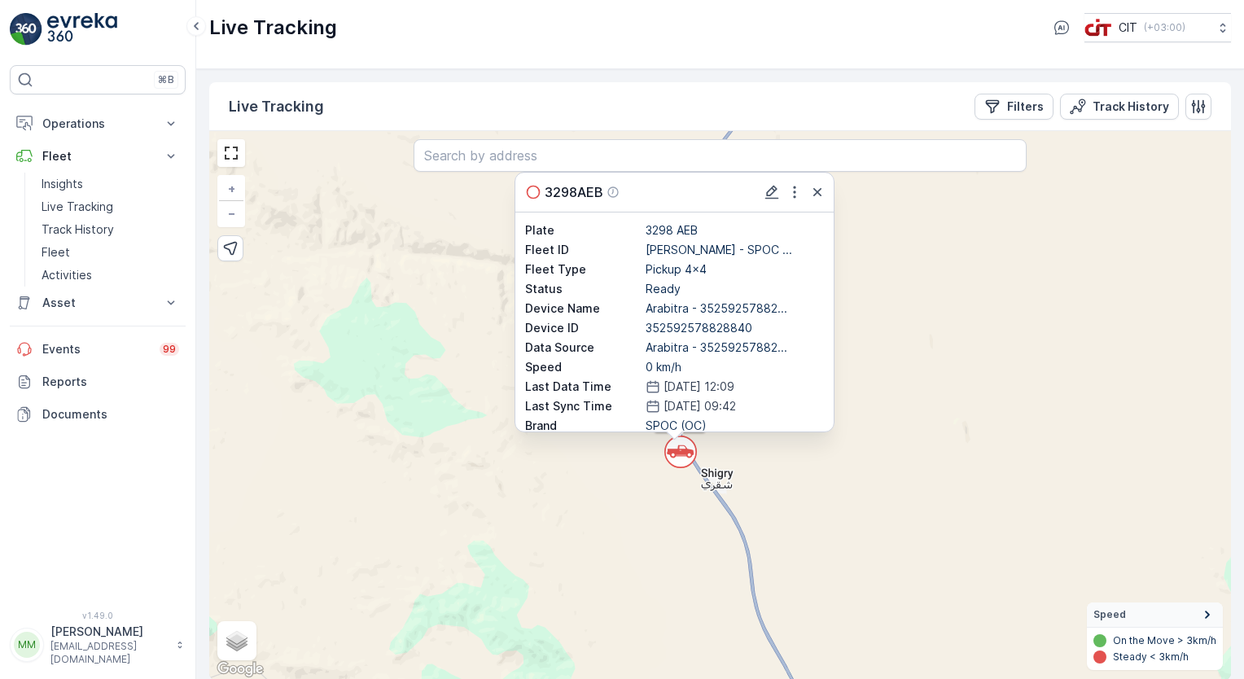
click at [835, 376] on div "` 3298AEB 3298AEB Plate 3298 AEB Fleet ID [PERSON_NAME] ... Fleet Type Pickup 4…" at bounding box center [719, 405] width 1021 height 549
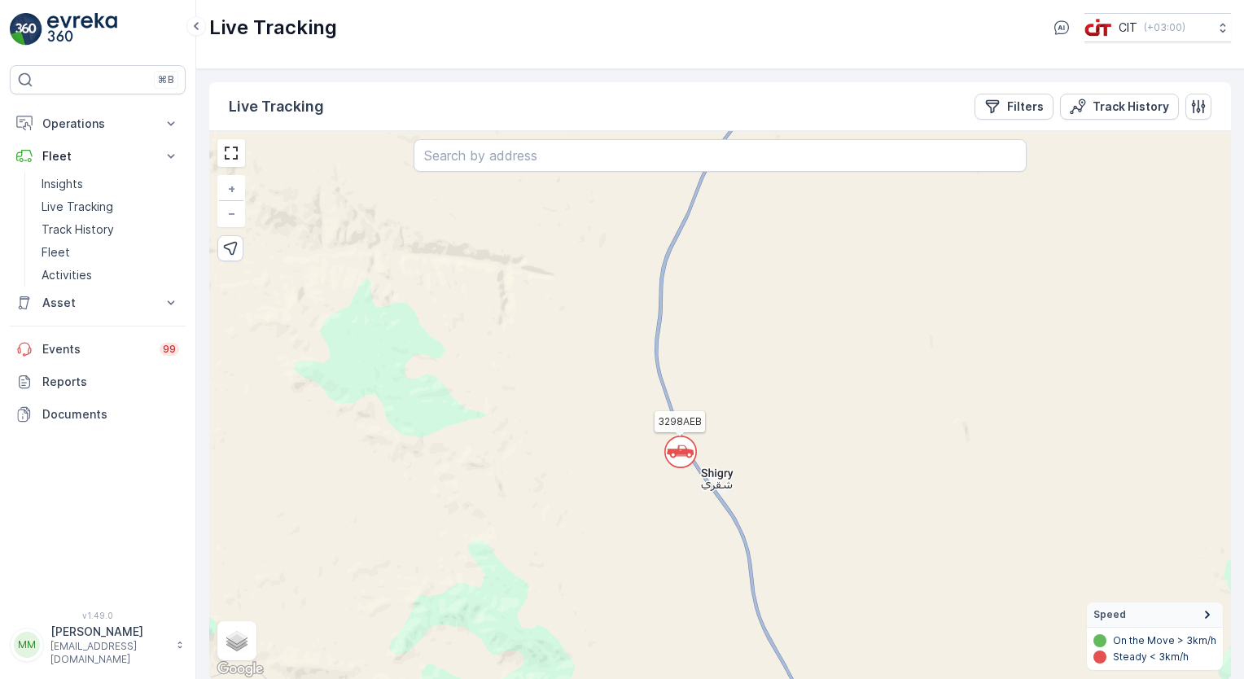
click at [679, 448] on icon at bounding box center [680, 451] width 27 height 13
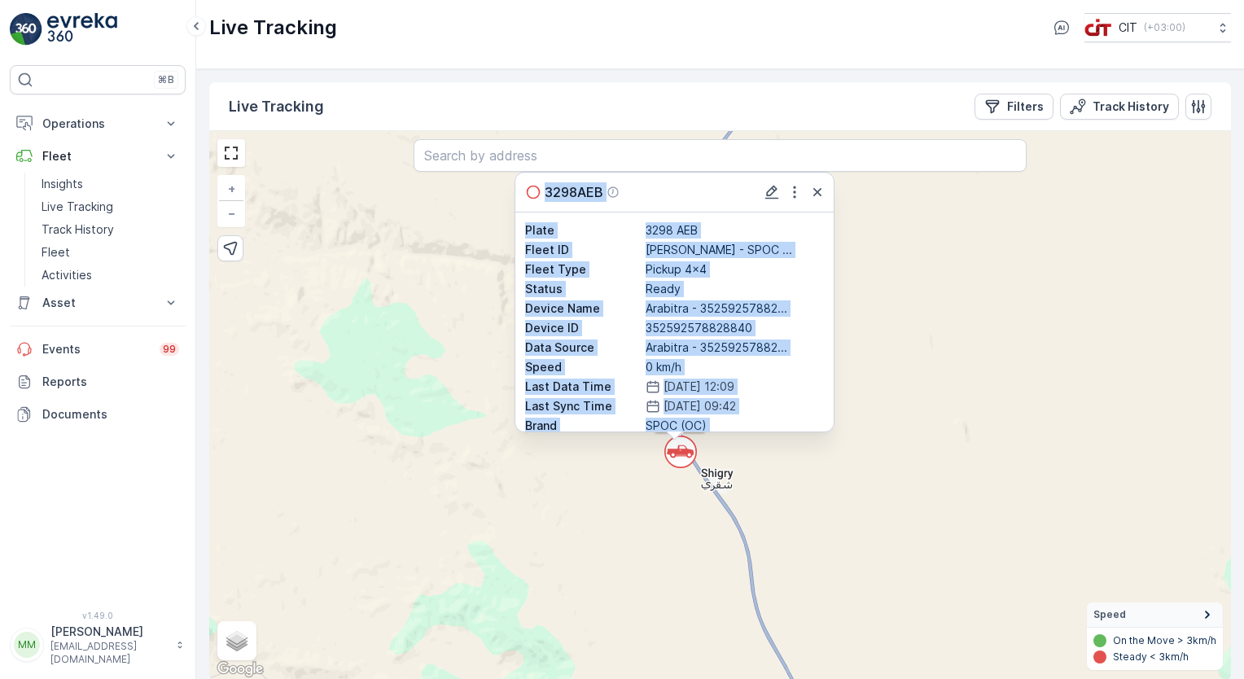
click at [679, 448] on icon at bounding box center [680, 451] width 27 height 13
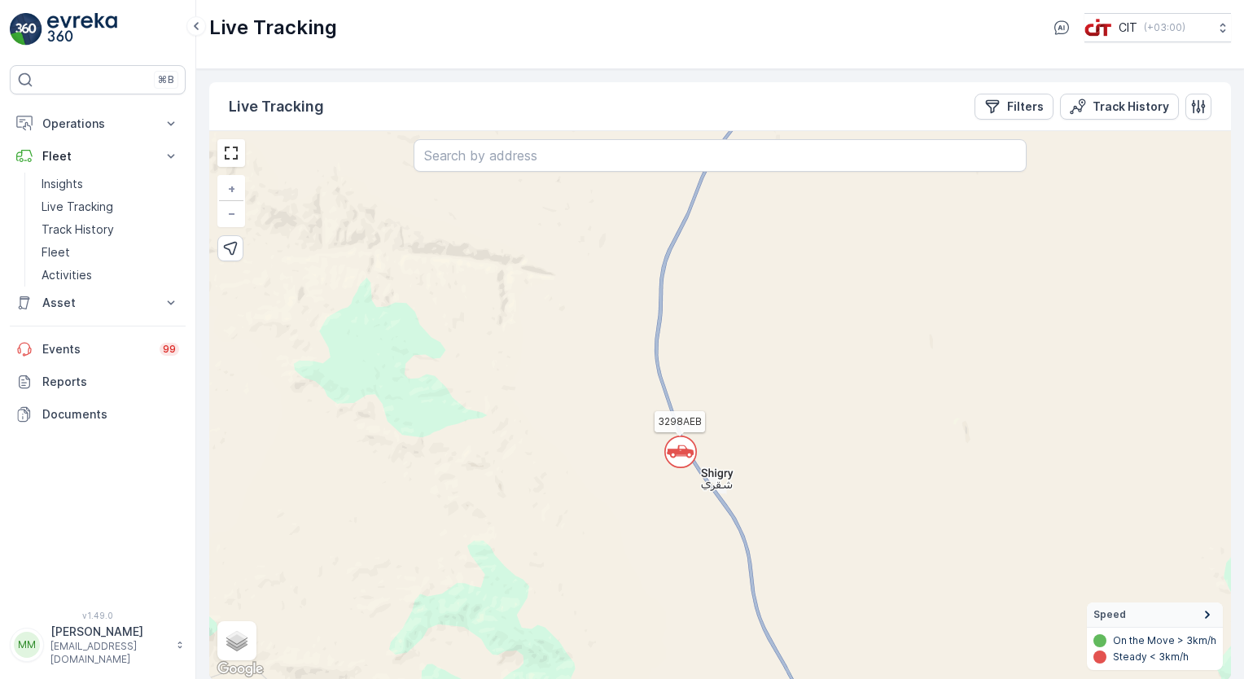
click at [679, 448] on icon at bounding box center [680, 451] width 27 height 13
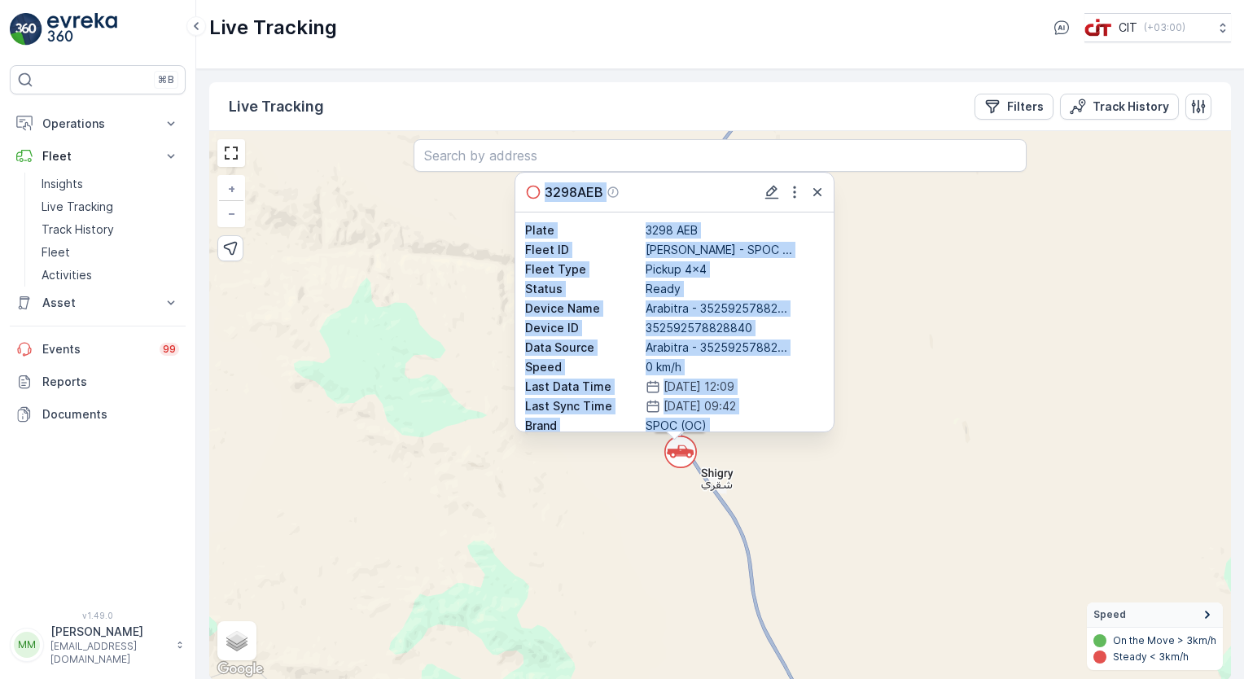
click at [895, 409] on div "` 3298AEB 3298AEB Plate 3298 AEB Fleet ID [PERSON_NAME] ... Fleet Type Pickup 4…" at bounding box center [719, 405] width 1021 height 549
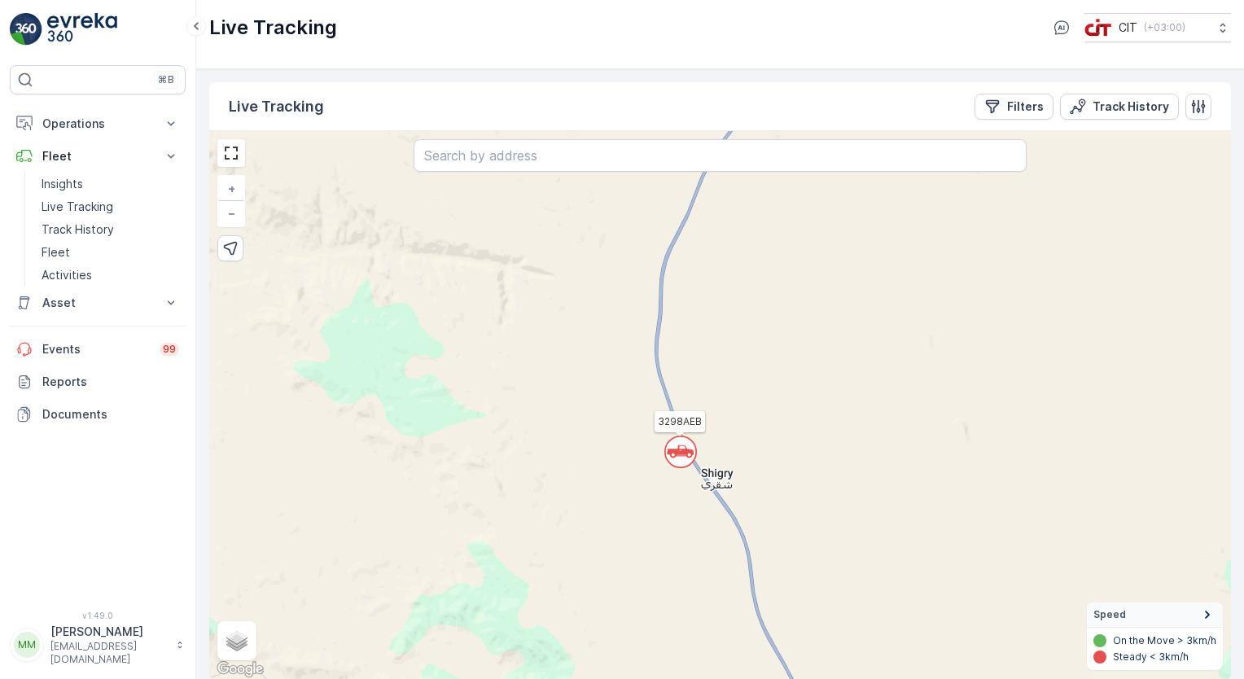
click at [690, 447] on circle at bounding box center [680, 451] width 31 height 31
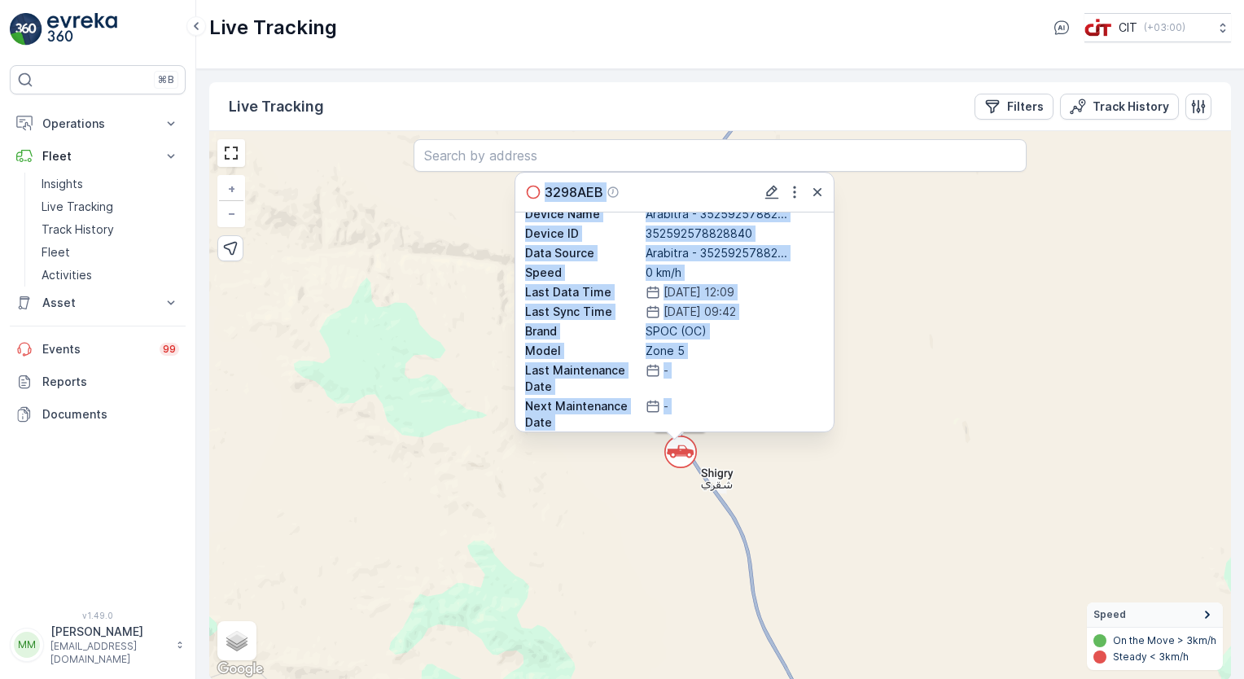
scroll to position [138, 0]
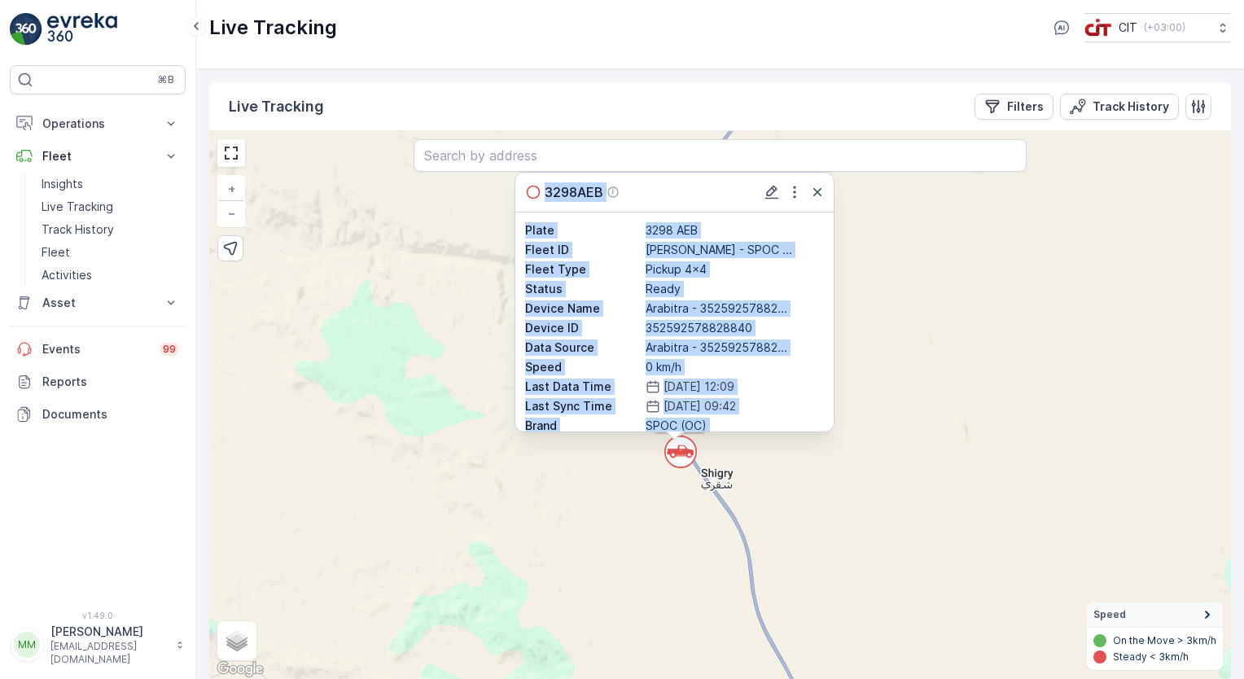
click at [904, 351] on div "` 3298AEB 3298AEB Plate 3298 AEB Fleet ID [PERSON_NAME] ... Fleet Type Pickup 4…" at bounding box center [719, 405] width 1021 height 549
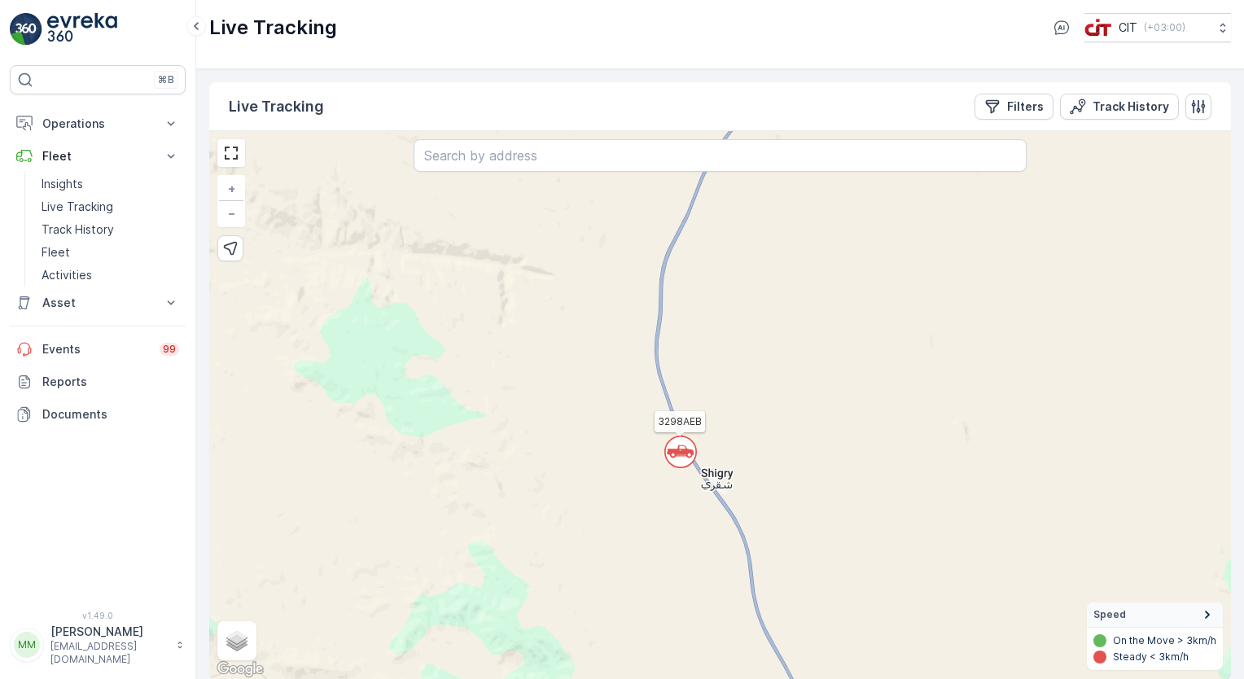
click at [671, 450] on icon at bounding box center [680, 451] width 27 height 13
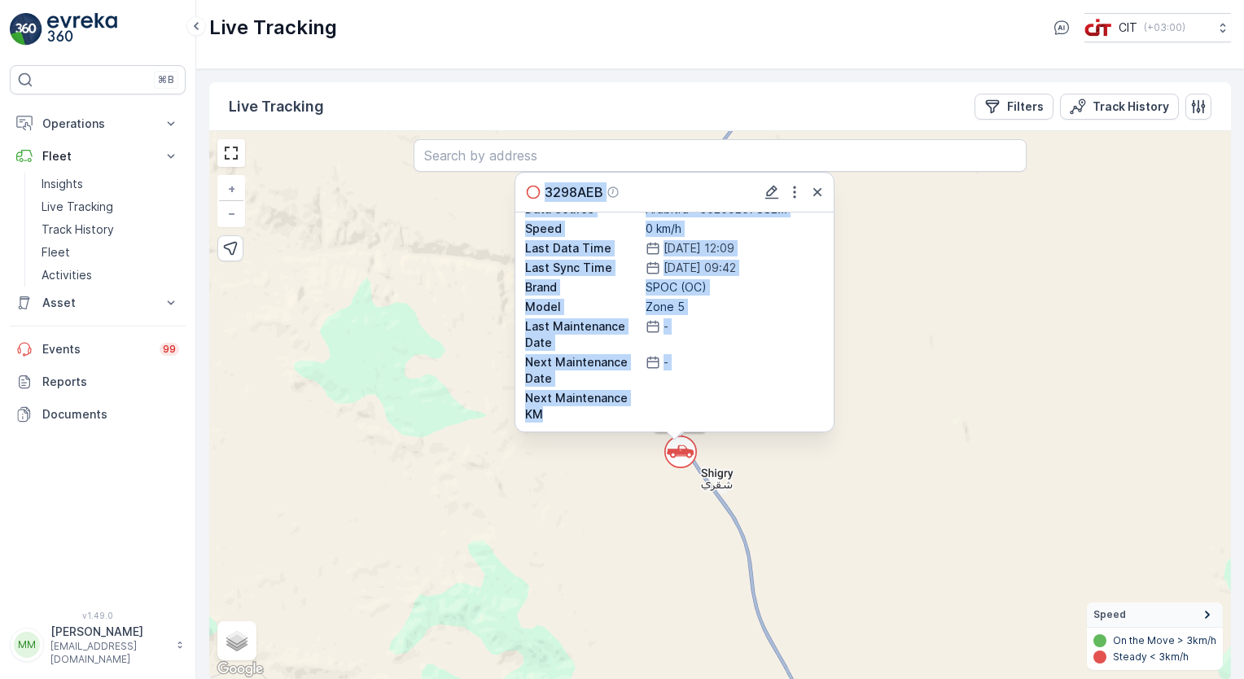
click at [885, 387] on div "` 3298AEB 3298AEB Plate 3298 AEB Fleet ID [PERSON_NAME] ... Fleet Type Pickup 4…" at bounding box center [719, 405] width 1021 height 549
